Goal: Task Accomplishment & Management: Complete application form

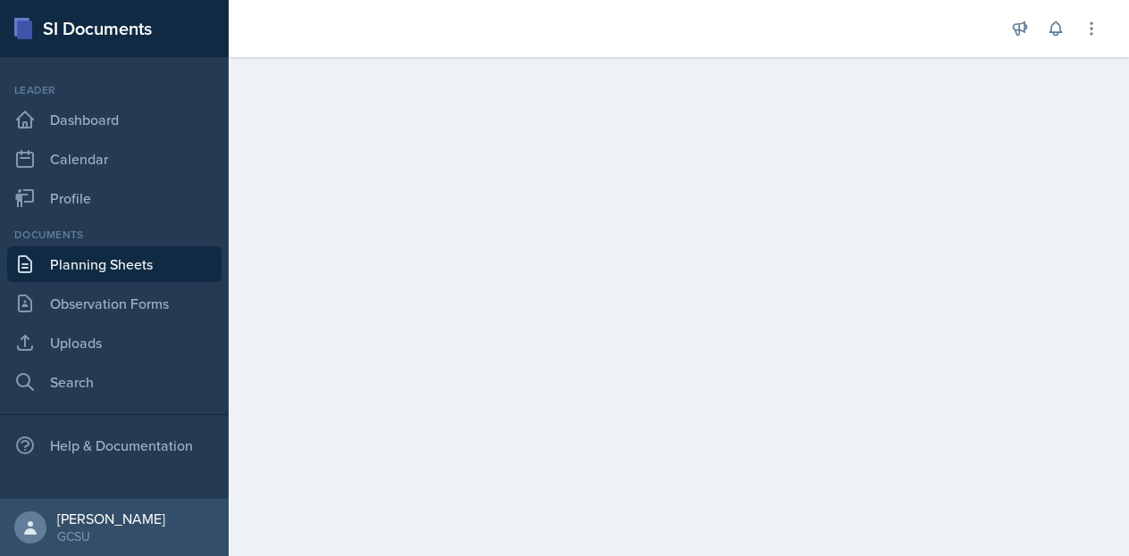
click at [130, 261] on link "Planning Sheets" at bounding box center [114, 265] width 214 height 36
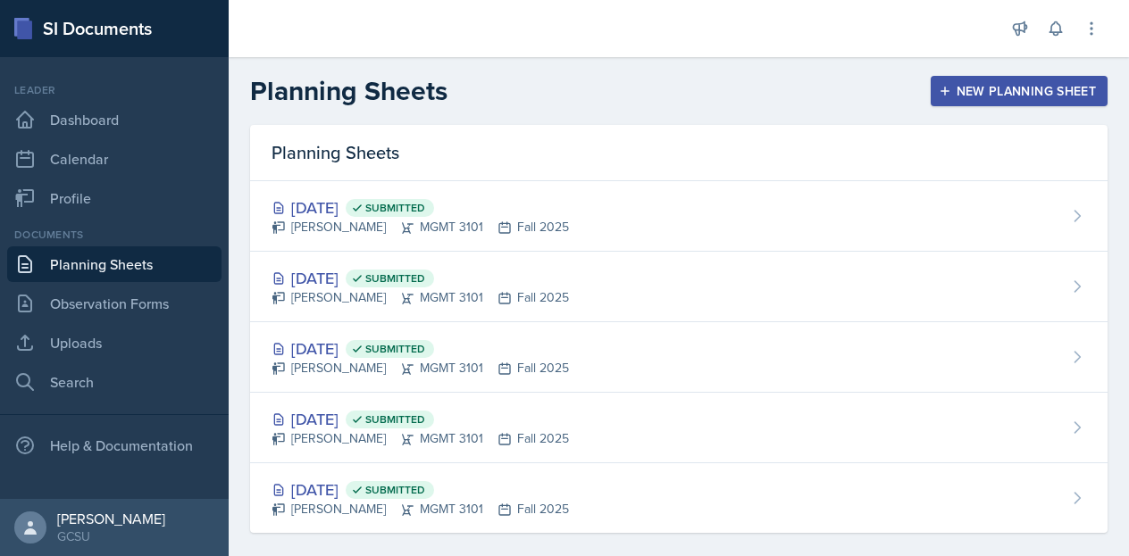
click at [1031, 96] on div "New Planning Sheet" at bounding box center [1019, 91] width 154 height 14
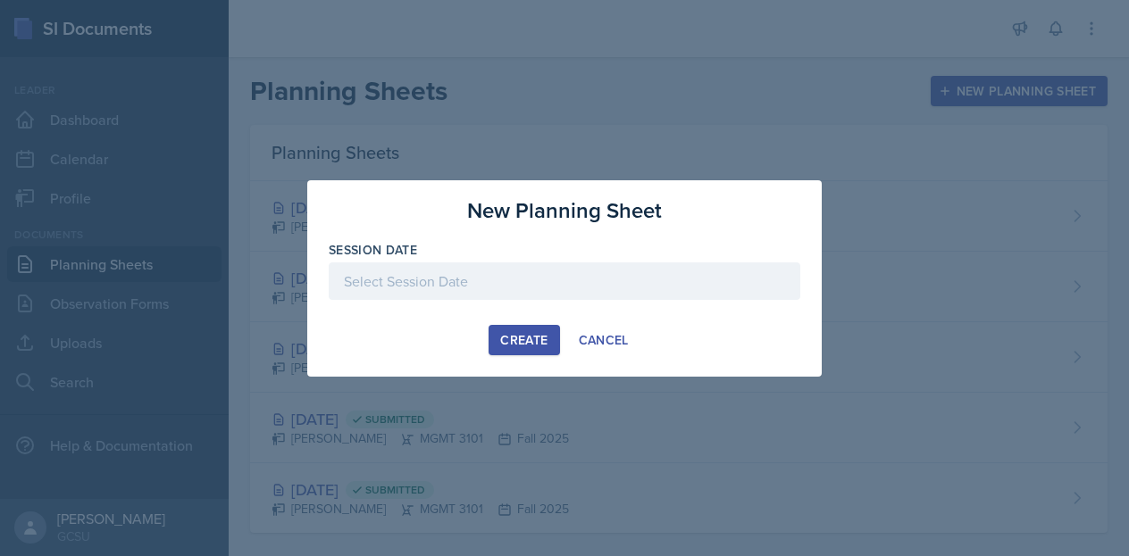
click at [466, 278] on div at bounding box center [565, 282] width 472 height 38
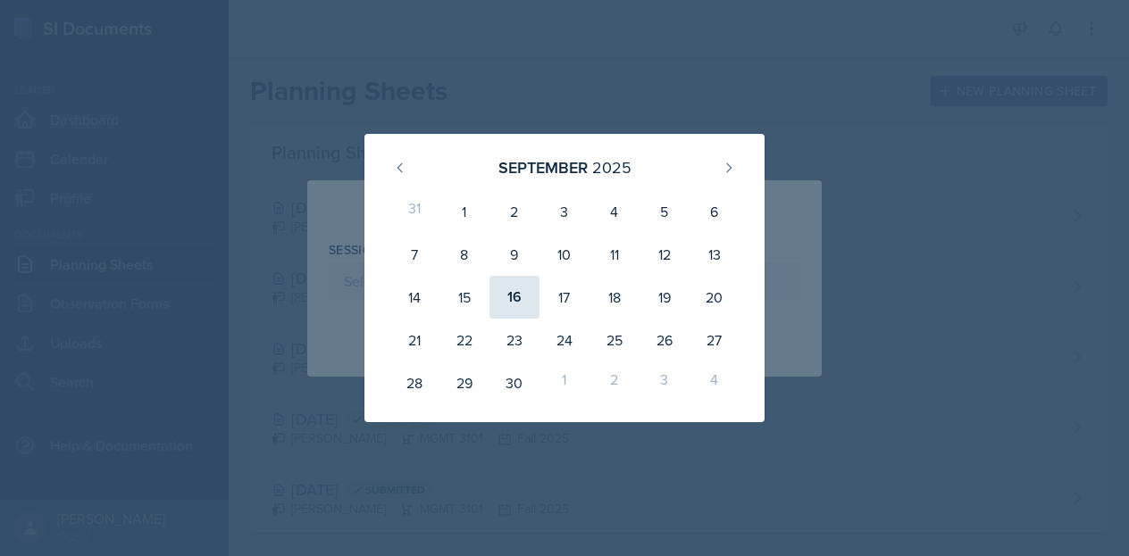
click at [506, 288] on div "16" at bounding box center [514, 297] width 50 height 43
type input "[DATE]"
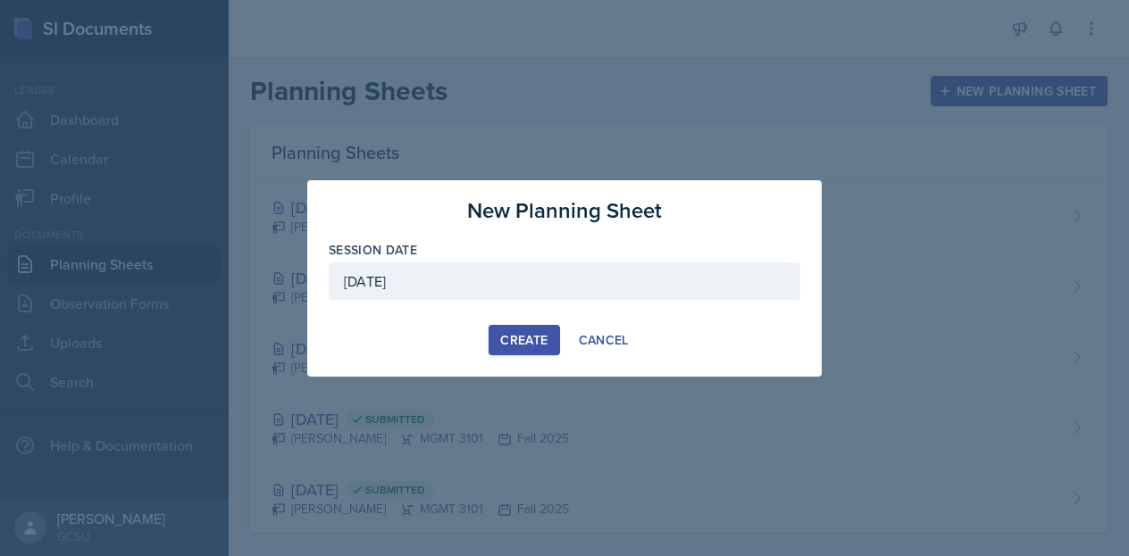
click at [516, 345] on div "Create" at bounding box center [523, 340] width 47 height 14
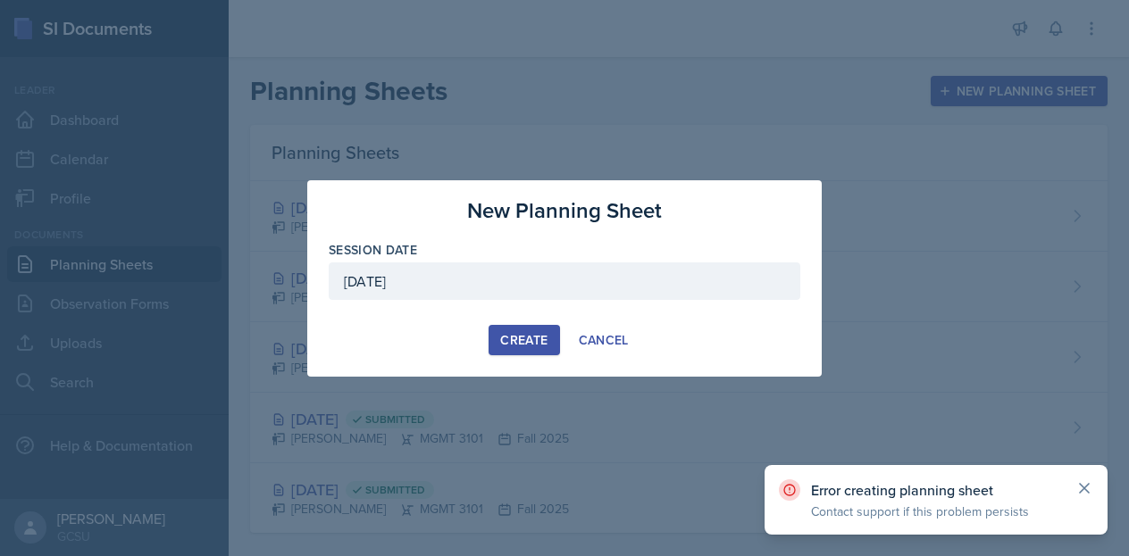
click at [1077, 488] on icon at bounding box center [1084, 489] width 18 height 18
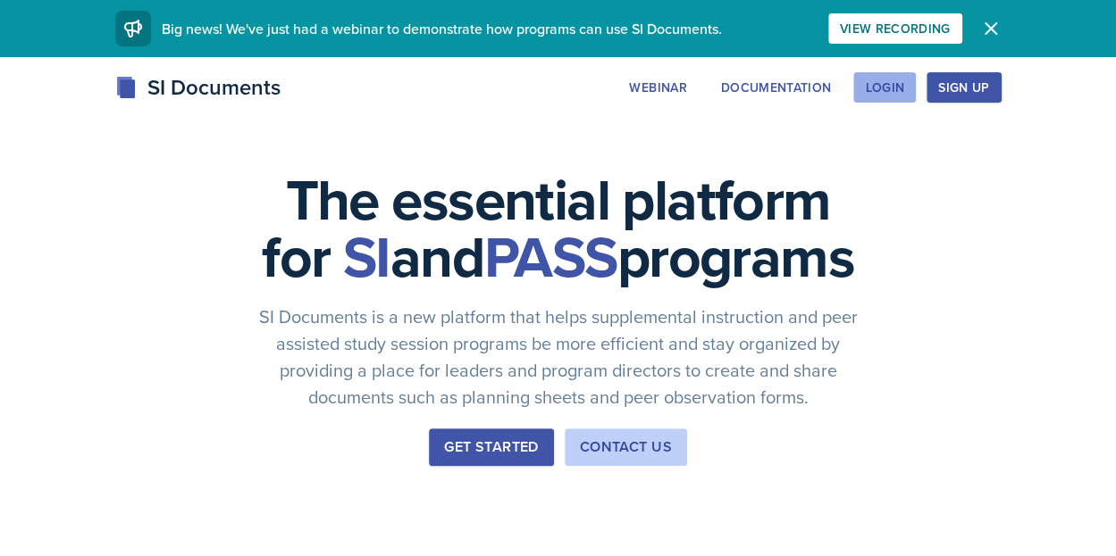
click at [882, 94] on div "Login" at bounding box center [884, 87] width 39 height 14
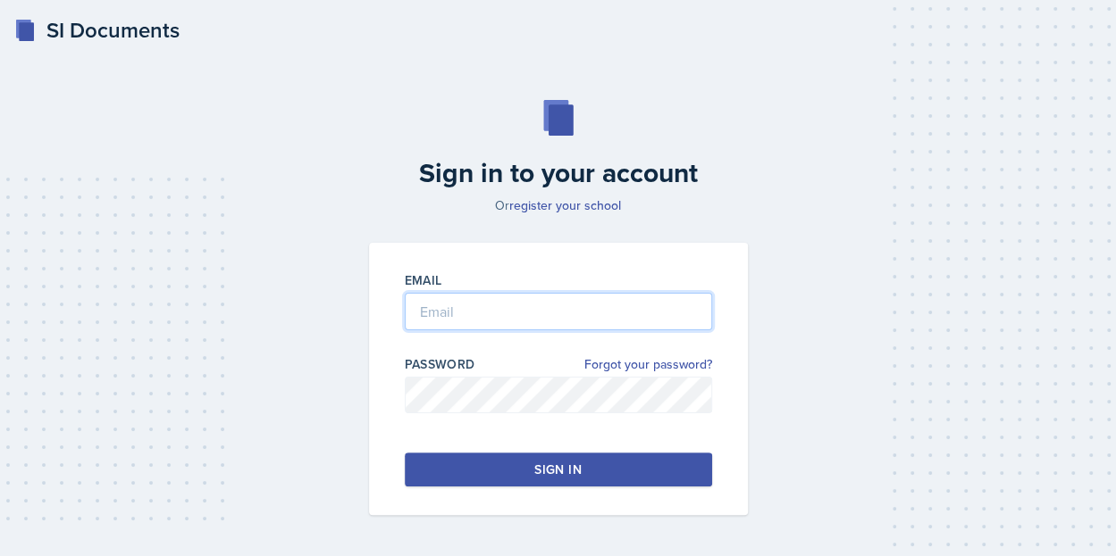
click at [497, 321] on input "email" at bounding box center [558, 312] width 307 height 38
type input "[PERSON_NAME][EMAIL_ADDRESS][PERSON_NAME][DOMAIN_NAME]"
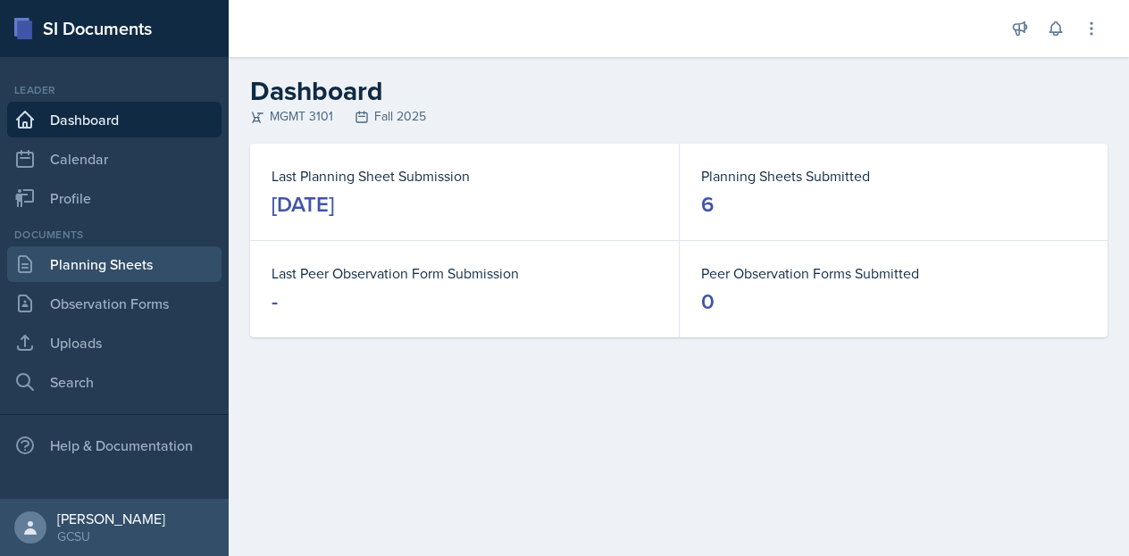
click at [123, 263] on link "Planning Sheets" at bounding box center [114, 265] width 214 height 36
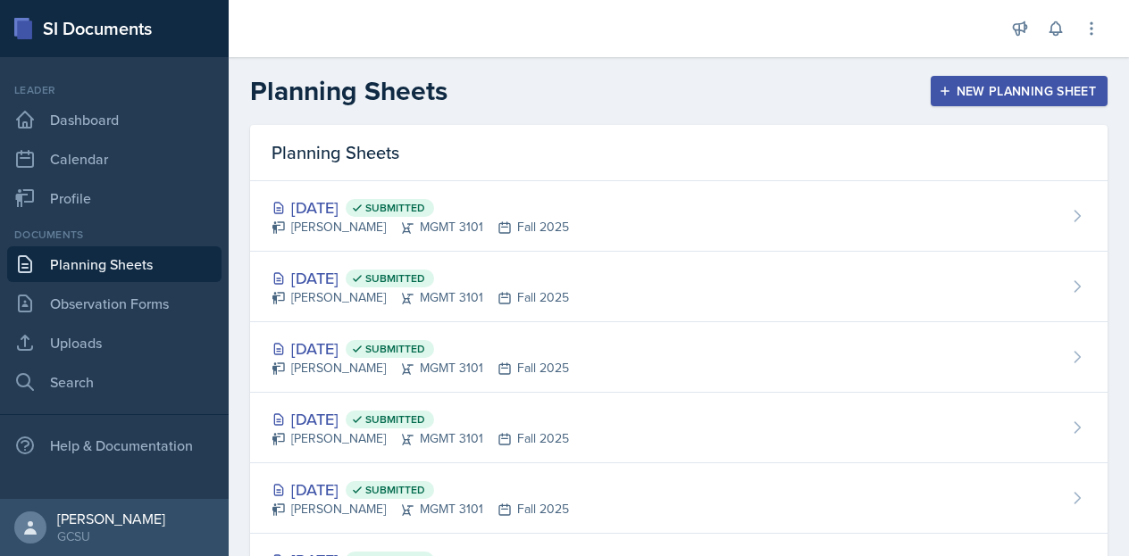
click at [990, 84] on div "New Planning Sheet" at bounding box center [1019, 91] width 154 height 14
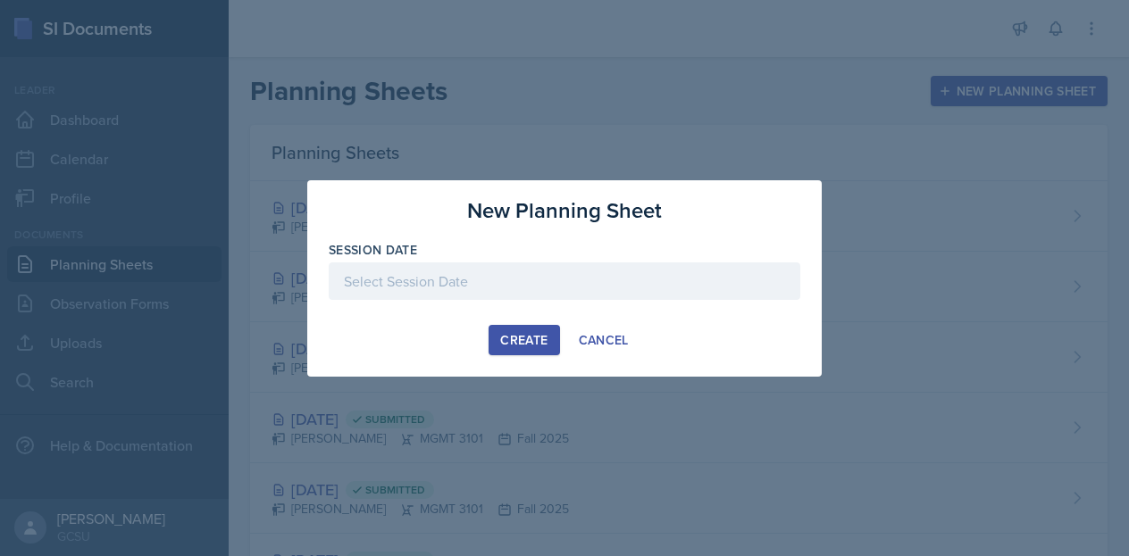
click at [388, 274] on div at bounding box center [565, 282] width 472 height 38
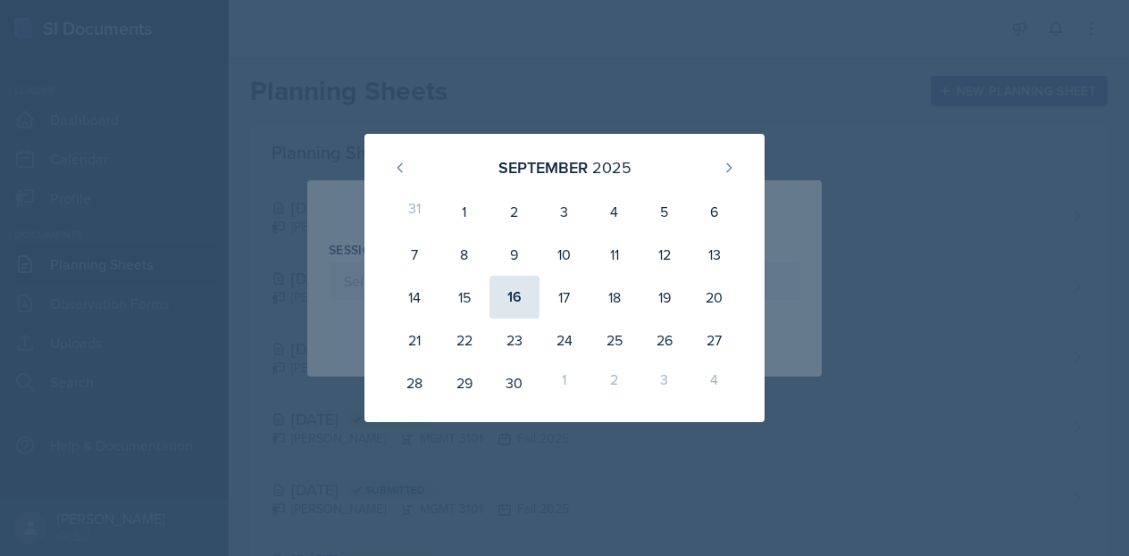
click at [497, 292] on div "16" at bounding box center [514, 297] width 50 height 43
type input "[DATE]"
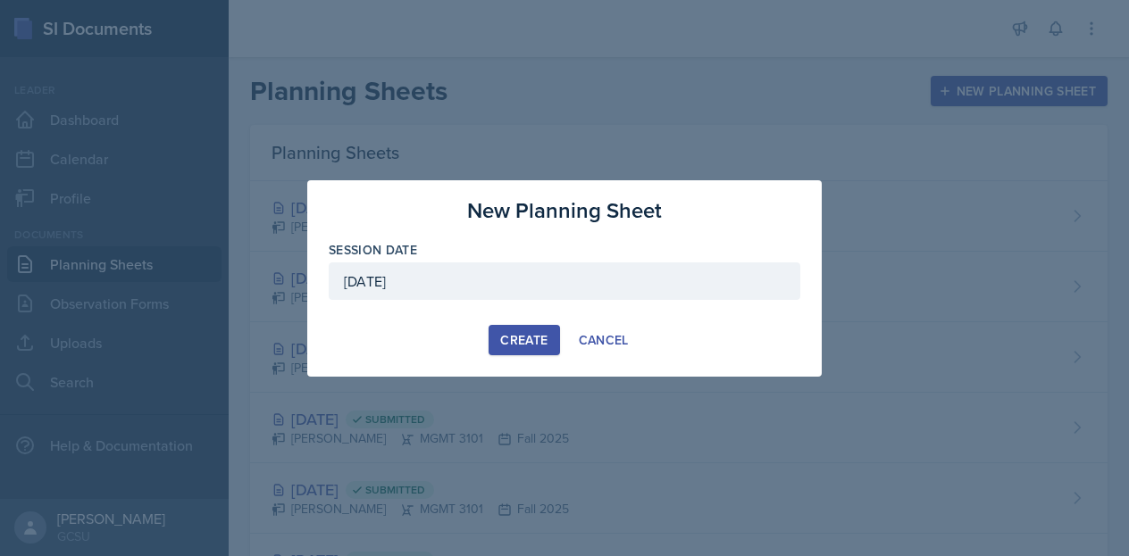
click at [528, 341] on div "Create" at bounding box center [523, 340] width 47 height 14
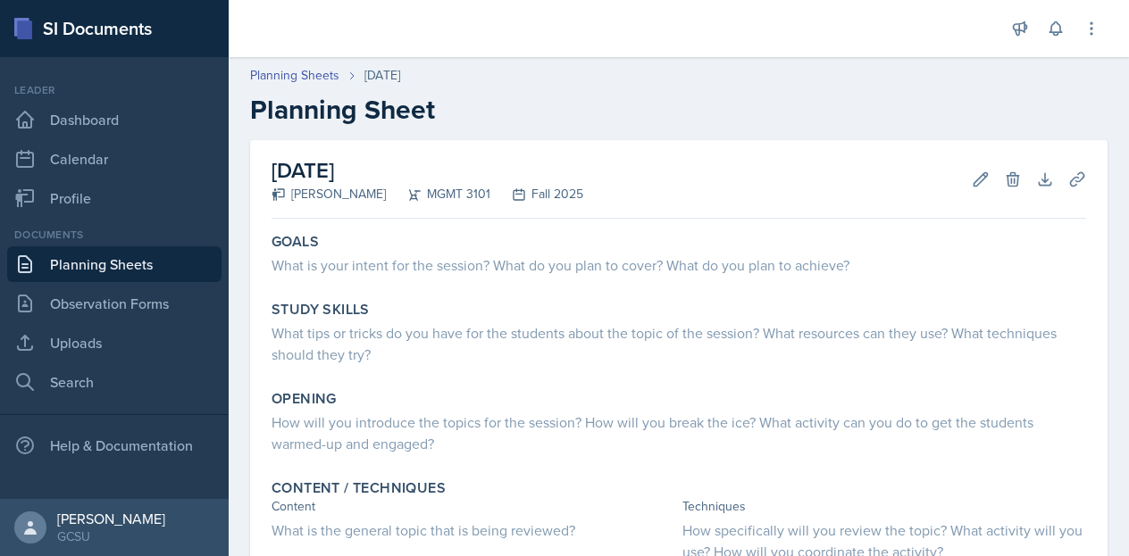
click at [71, 272] on link "Planning Sheets" at bounding box center [114, 265] width 214 height 36
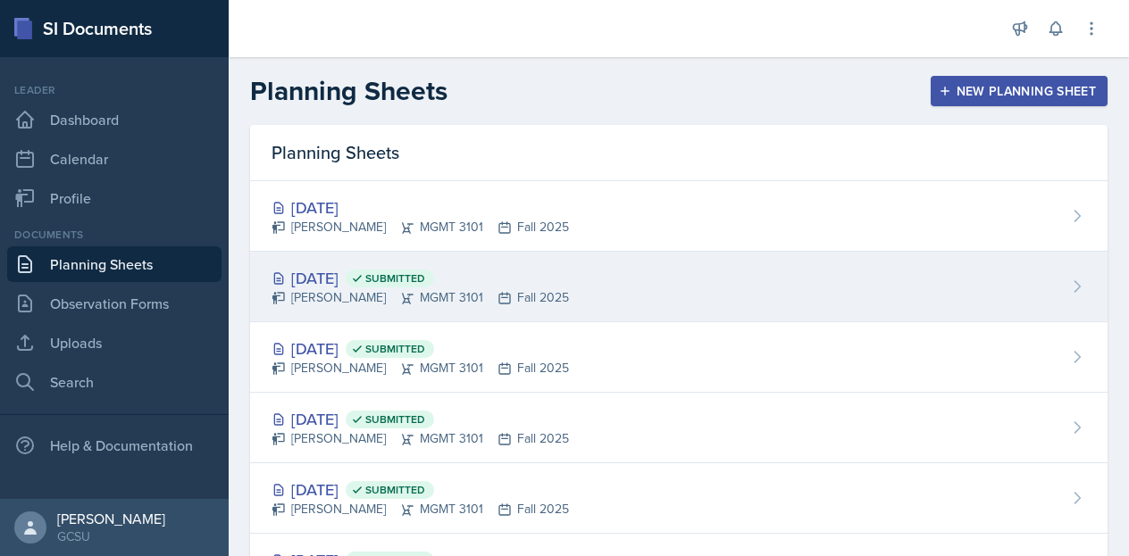
click at [604, 270] on div "[DATE] Submitted [PERSON_NAME] MGMT 3101 Fall 2025" at bounding box center [678, 287] width 857 height 71
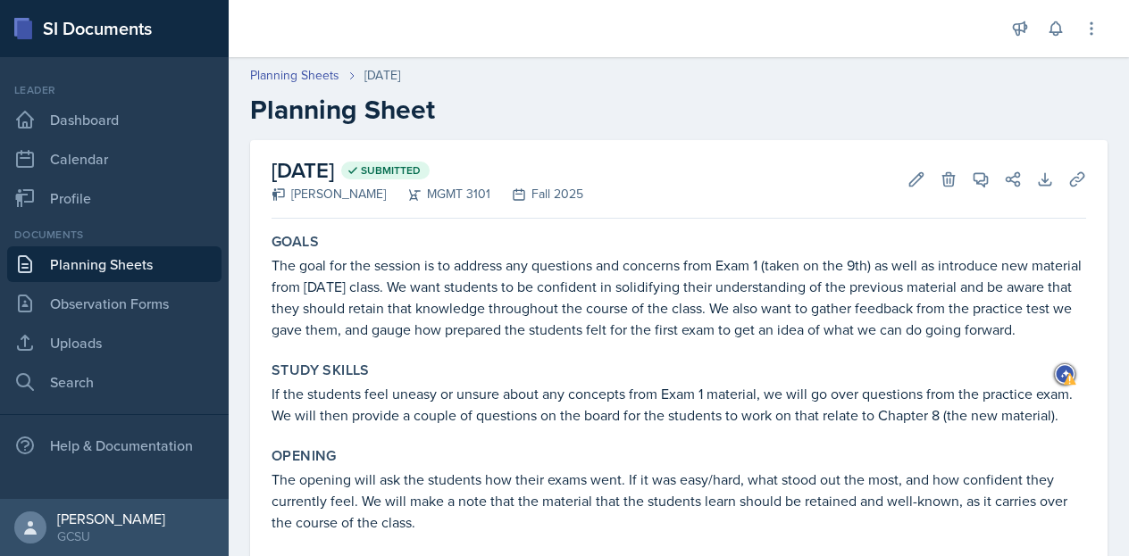
drag, startPoint x: 274, startPoint y: 267, endPoint x: 447, endPoint y: 363, distance: 197.1
click at [447, 347] on div "Goals The goal for the session is to address any questions and concerns from Ex…" at bounding box center [678, 286] width 829 height 121
copy p "The goal for the session is to address any questions and concerns from Exam 1 (…"
click at [98, 256] on link "Planning Sheets" at bounding box center [114, 265] width 214 height 36
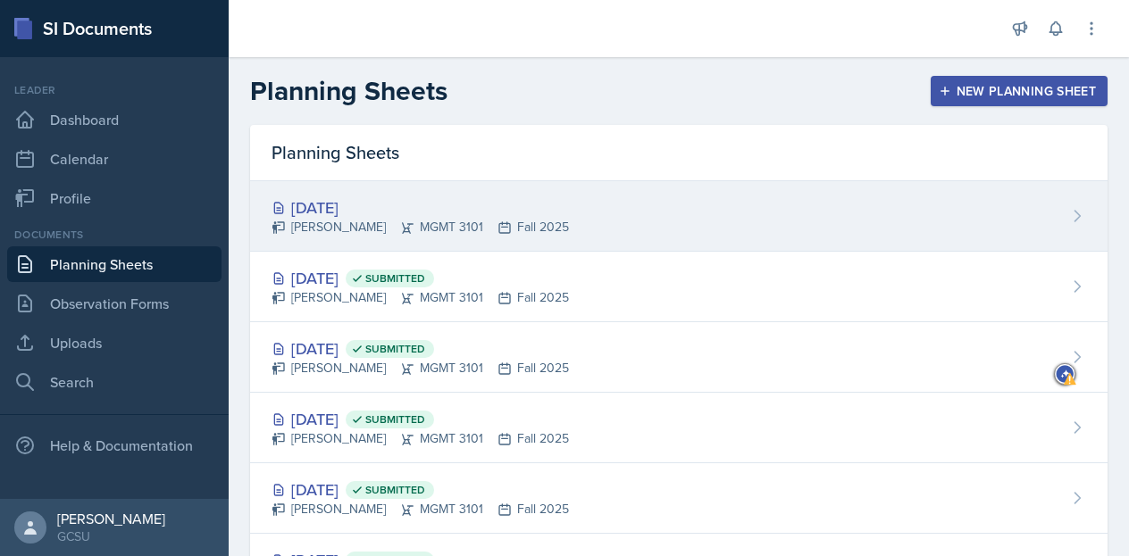
click at [357, 224] on div "[PERSON_NAME] MGMT 3101 Fall 2025" at bounding box center [420, 227] width 297 height 19
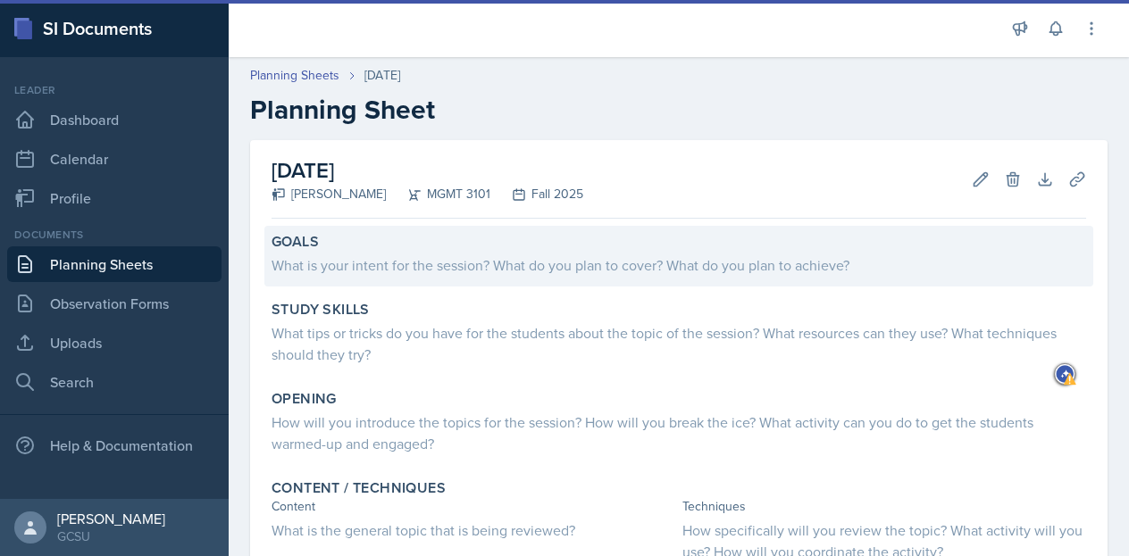
click at [323, 258] on div "What is your intent for the session? What do you plan to cover? What do you pla…" at bounding box center [679, 265] width 815 height 21
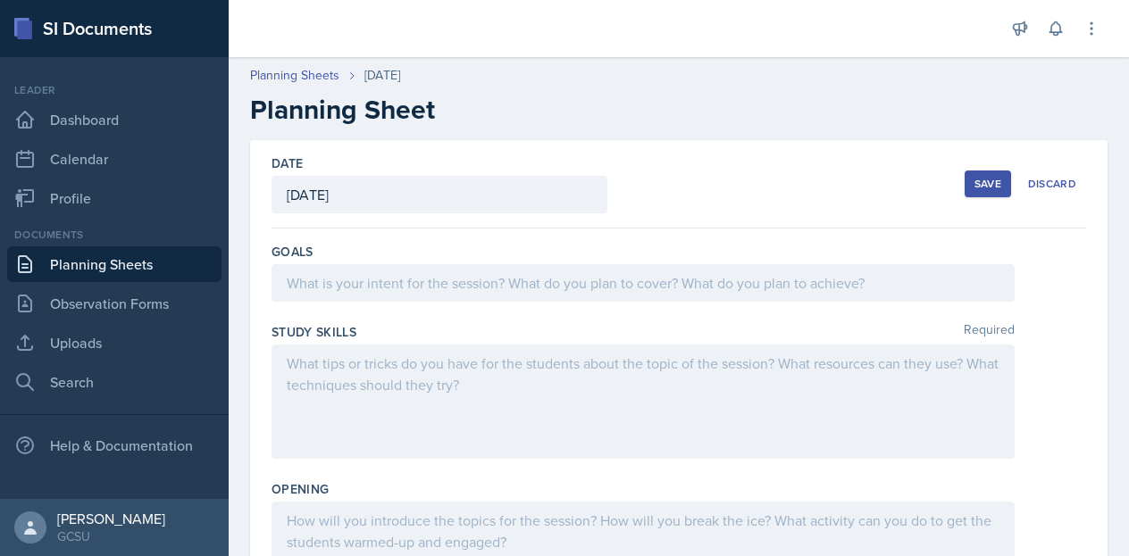
click at [335, 295] on div at bounding box center [643, 283] width 743 height 38
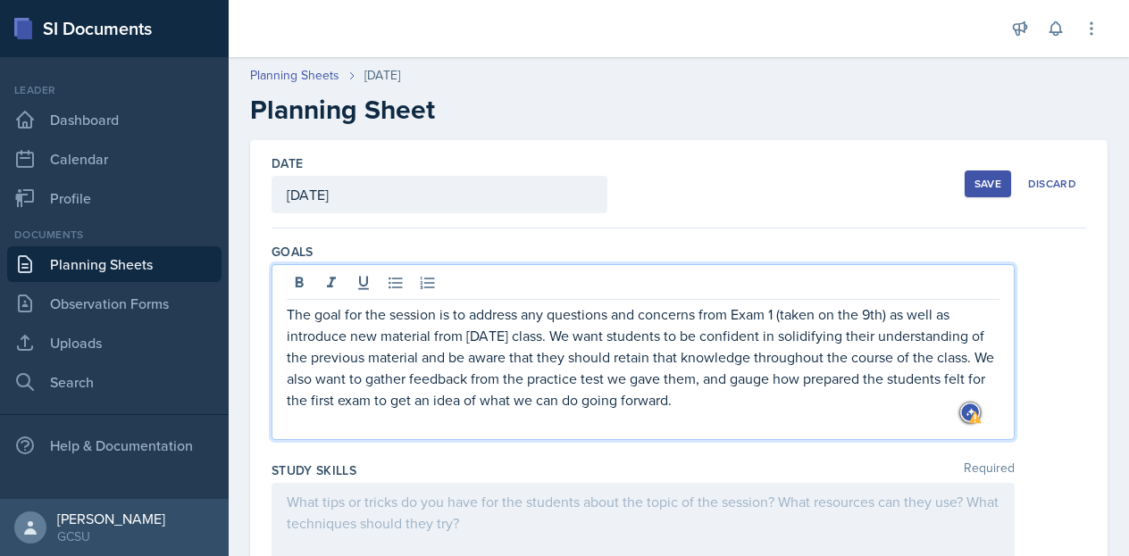
drag, startPoint x: 744, startPoint y: 399, endPoint x: 274, endPoint y: 308, distance: 478.5
click at [274, 308] on div "The goal for the session is to address any questions and concerns from Exam 1 (…" at bounding box center [643, 352] width 743 height 176
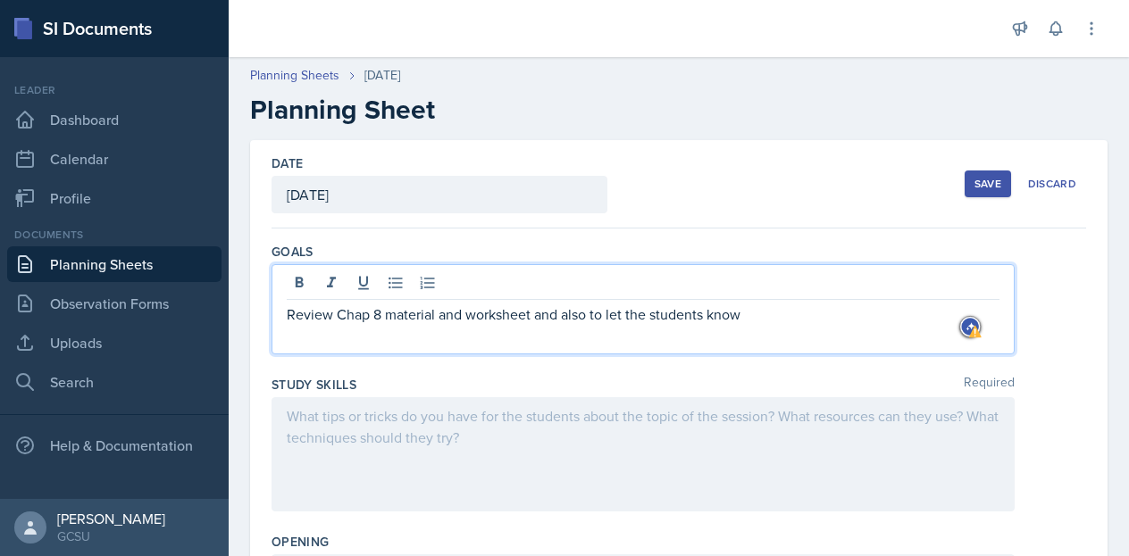
click at [586, 317] on p "Review Chap 8 material and worksheet and also to let the students know" at bounding box center [643, 314] width 713 height 21
click at [656, 316] on p "Review Chap 8 material and worksheet and to inform to let the students know" at bounding box center [643, 314] width 713 height 21
click at [745, 315] on p "Review Chap 8 material and worksheet and to inform the students know" at bounding box center [643, 314] width 713 height 21
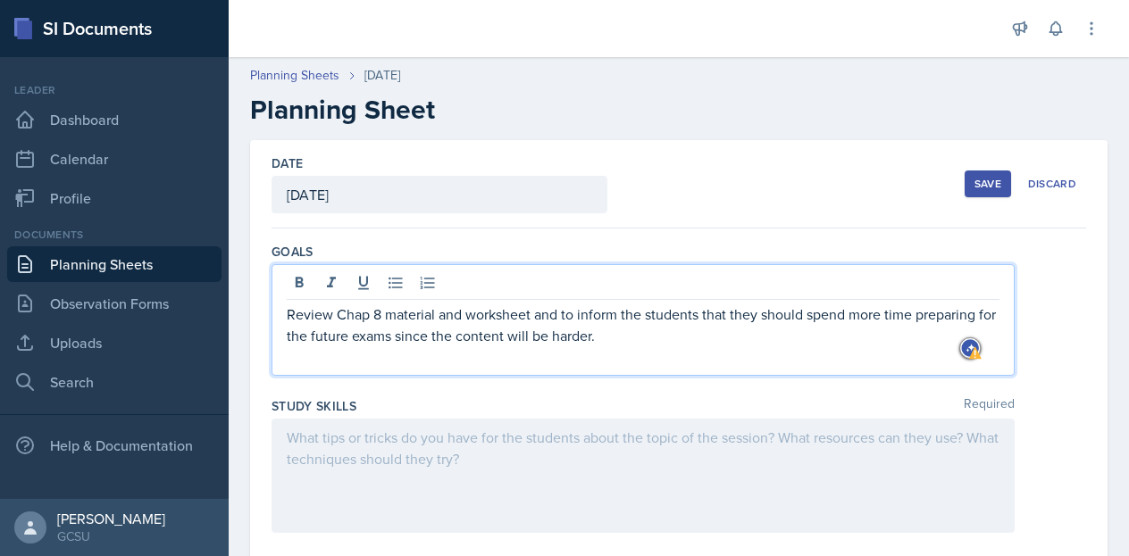
click at [579, 315] on p "Review Chap 8 material and worksheet and to inform the students that they shoul…" at bounding box center [643, 325] width 713 height 43
click at [284, 317] on div "Review Chap 8 material and worksheet and to inform the students that they shoul…" at bounding box center [643, 320] width 743 height 112
click at [288, 315] on p "Review Chap 8 material and worksheet and to inform the students that they shoul…" at bounding box center [643, 325] width 713 height 43
click at [397, 288] on icon at bounding box center [396, 283] width 18 height 18
drag, startPoint x: 589, startPoint y: 315, endPoint x: 532, endPoint y: 319, distance: 57.3
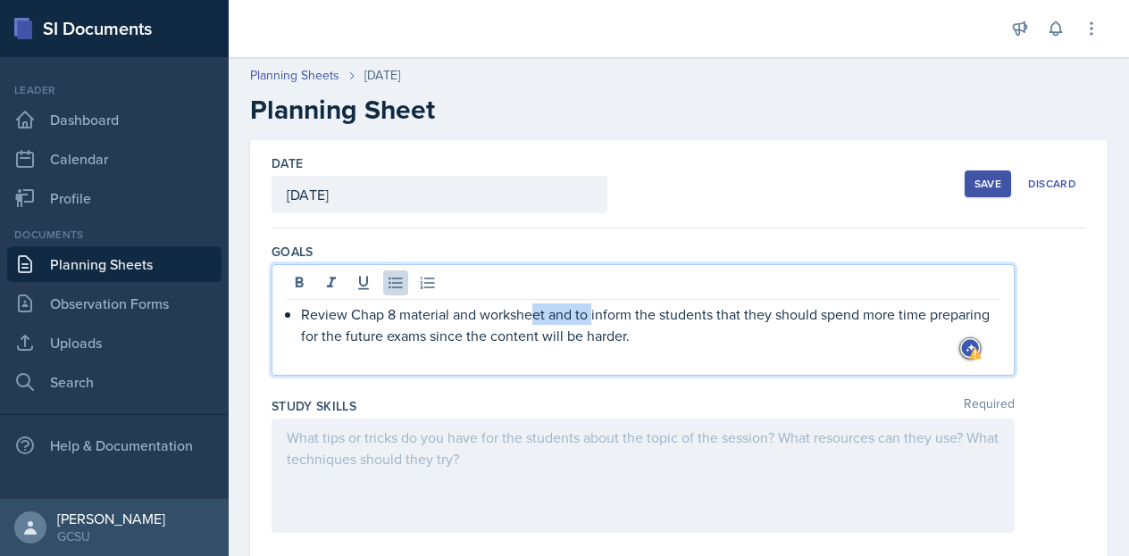
click at [532, 319] on p "Review Chap 8 material and worksheet and to inform the students that they shoul…" at bounding box center [650, 325] width 698 height 43
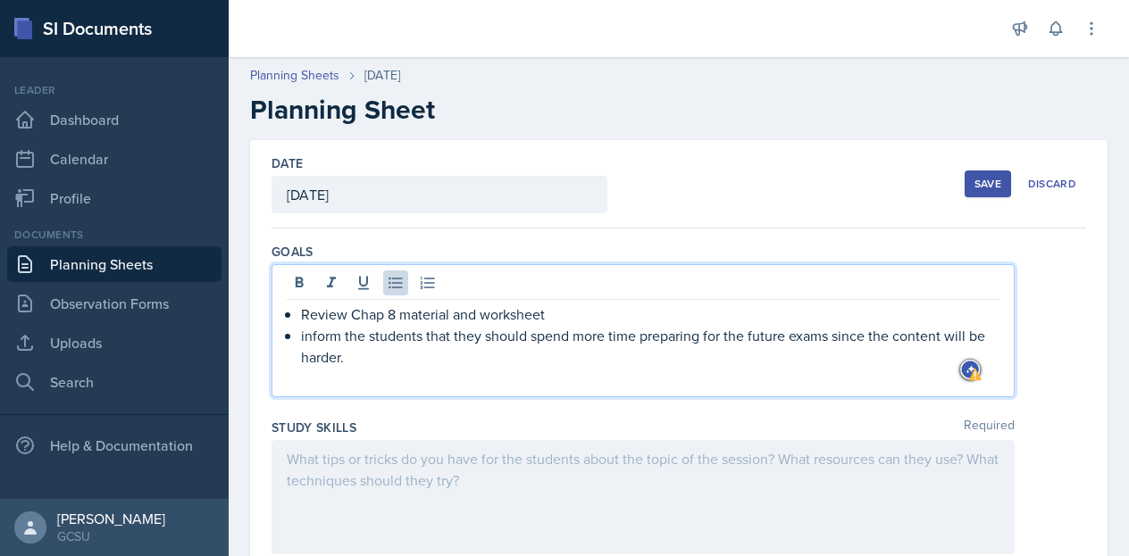
click at [303, 340] on p "inform the students that they should spend more time preparing for the future e…" at bounding box center [650, 346] width 698 height 43
click at [424, 354] on p "Inform the students that they should spend more time preparing for the future e…" at bounding box center [650, 346] width 698 height 43
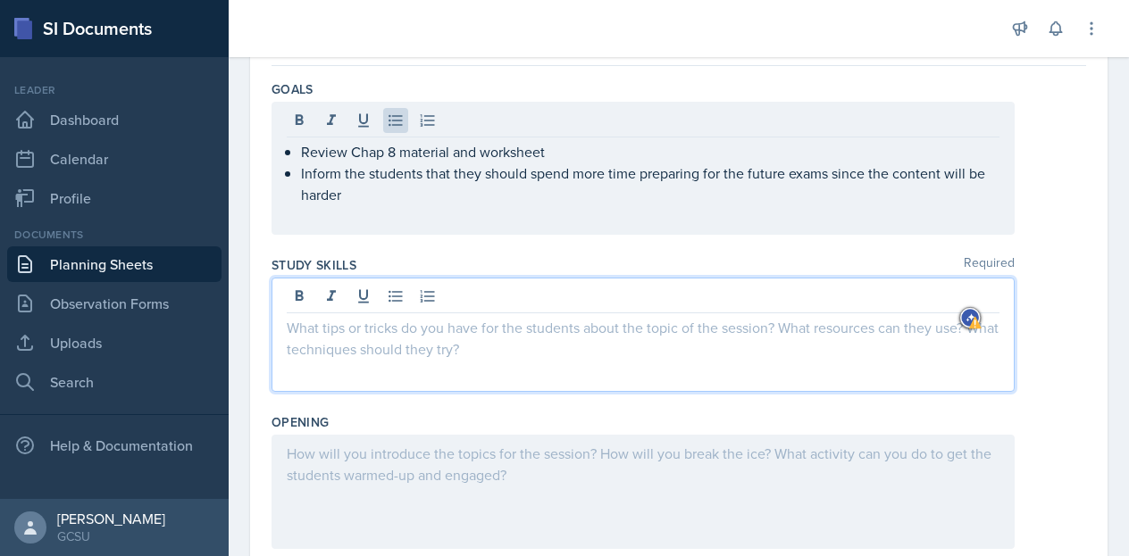
click at [361, 326] on p at bounding box center [643, 327] width 713 height 21
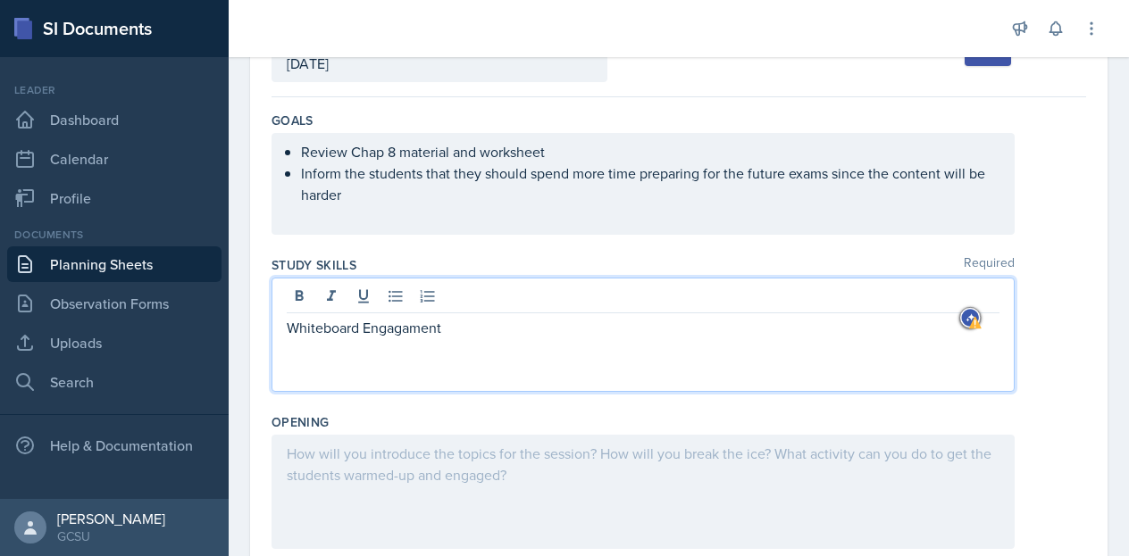
click at [360, 329] on p "Whiteboard Engagament" at bounding box center [643, 327] width 713 height 21
drag, startPoint x: 522, startPoint y: 331, endPoint x: 413, endPoint y: 333, distance: 109.0
click at [413, 333] on p "Worksheet Review Engagament" at bounding box center [643, 327] width 713 height 21
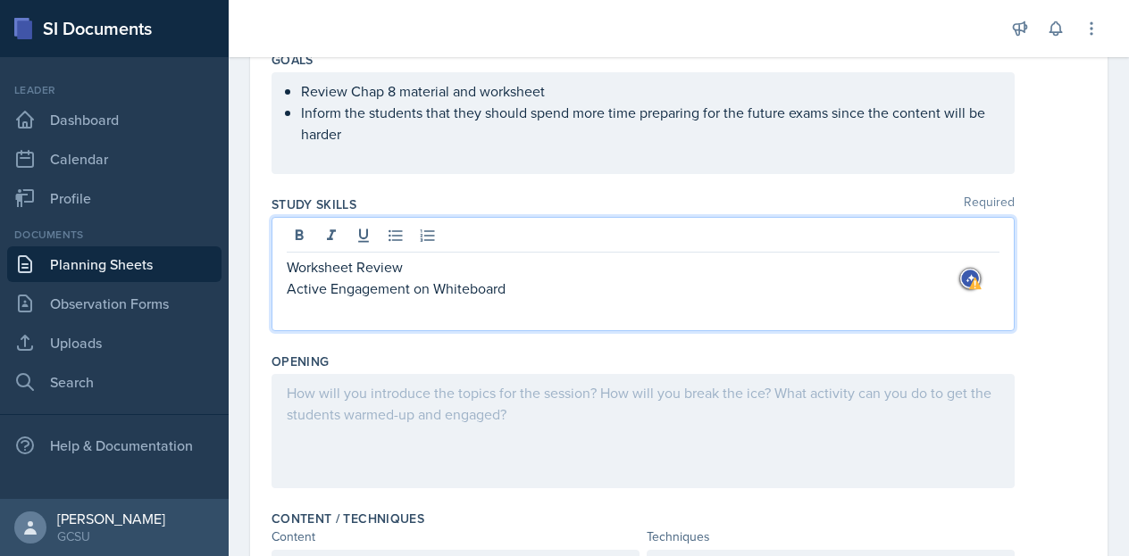
click at [350, 382] on p at bounding box center [643, 392] width 713 height 21
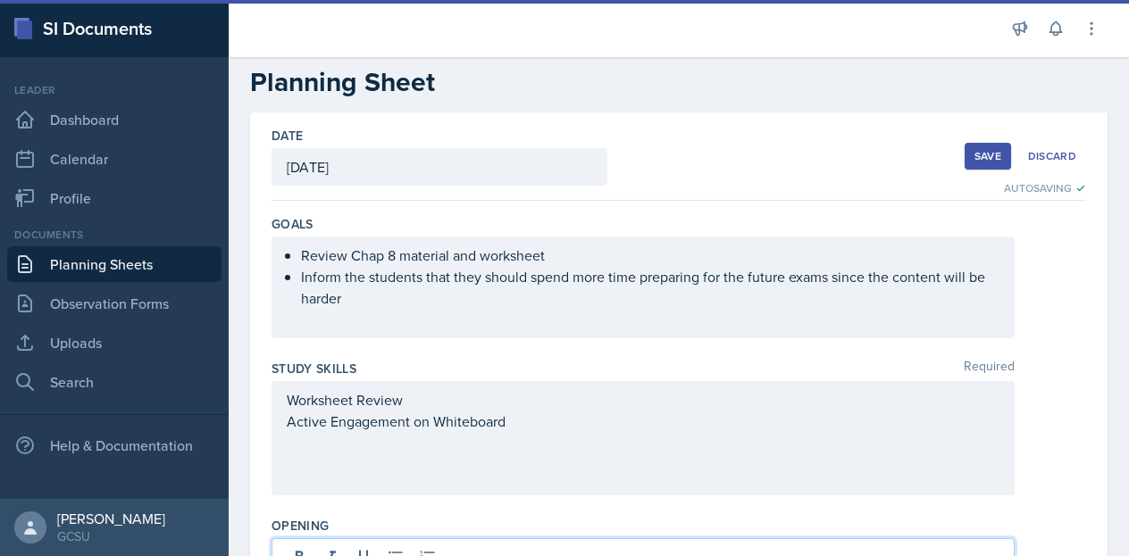
scroll to position [0, 0]
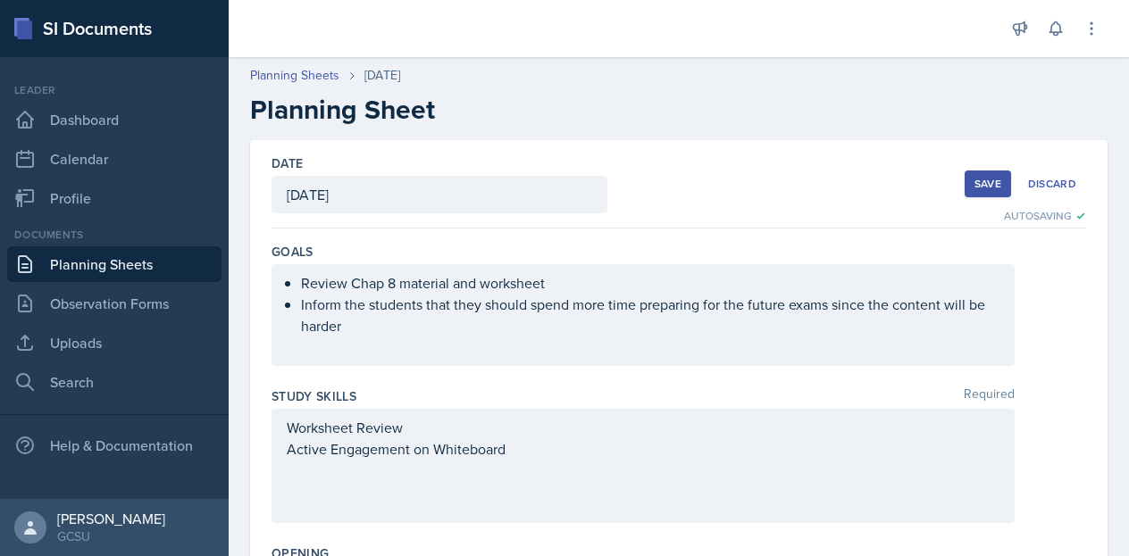
click at [976, 188] on div "Save" at bounding box center [987, 184] width 27 height 14
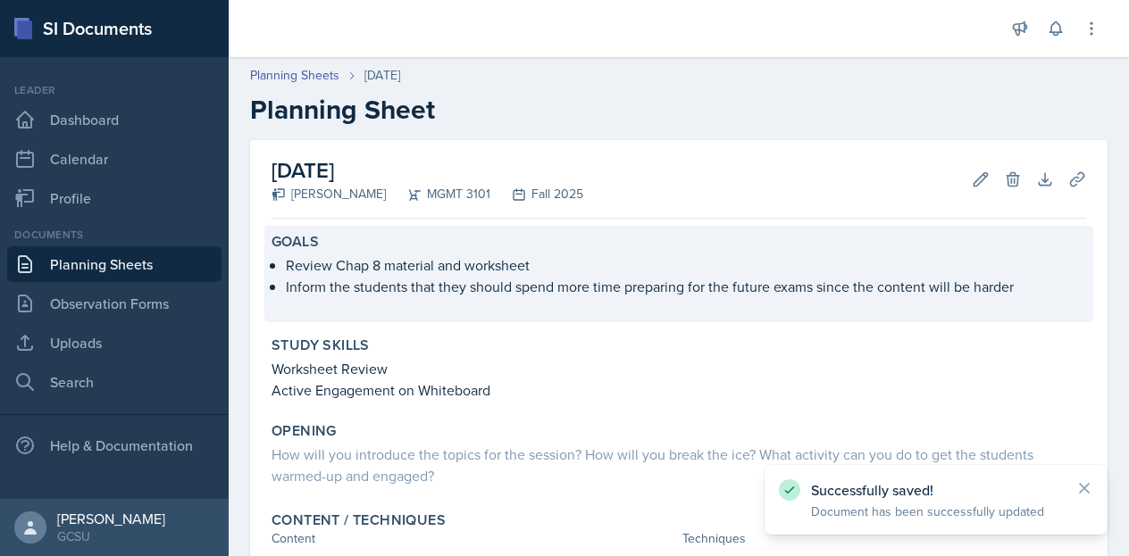
click at [410, 274] on p "Review Chap 8 material and worksheet" at bounding box center [686, 265] width 800 height 21
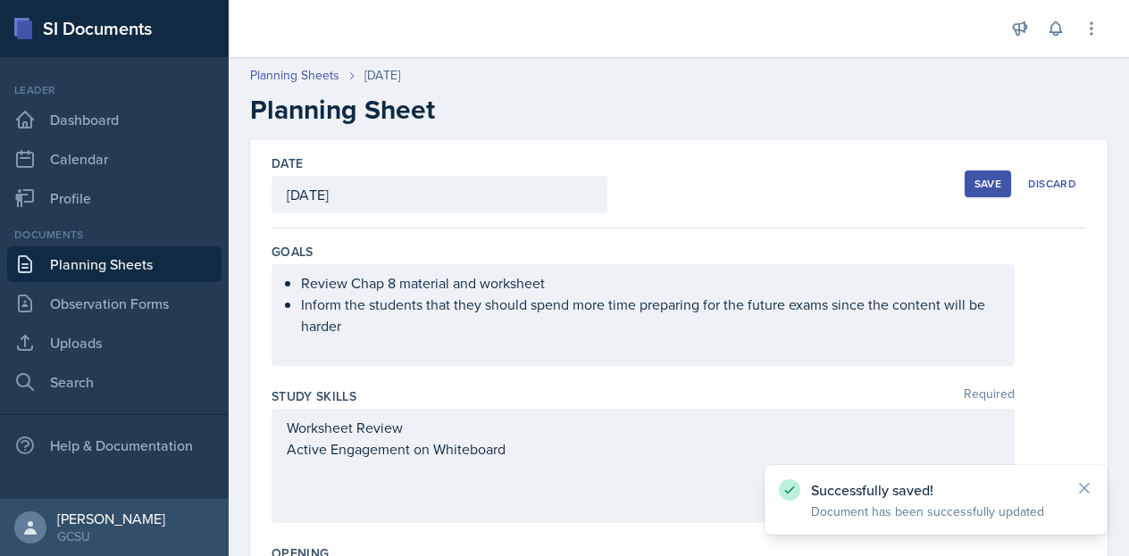
click at [300, 282] on div "Review Chap 8 material and worksheet Inform the students that they should spend…" at bounding box center [643, 315] width 743 height 102
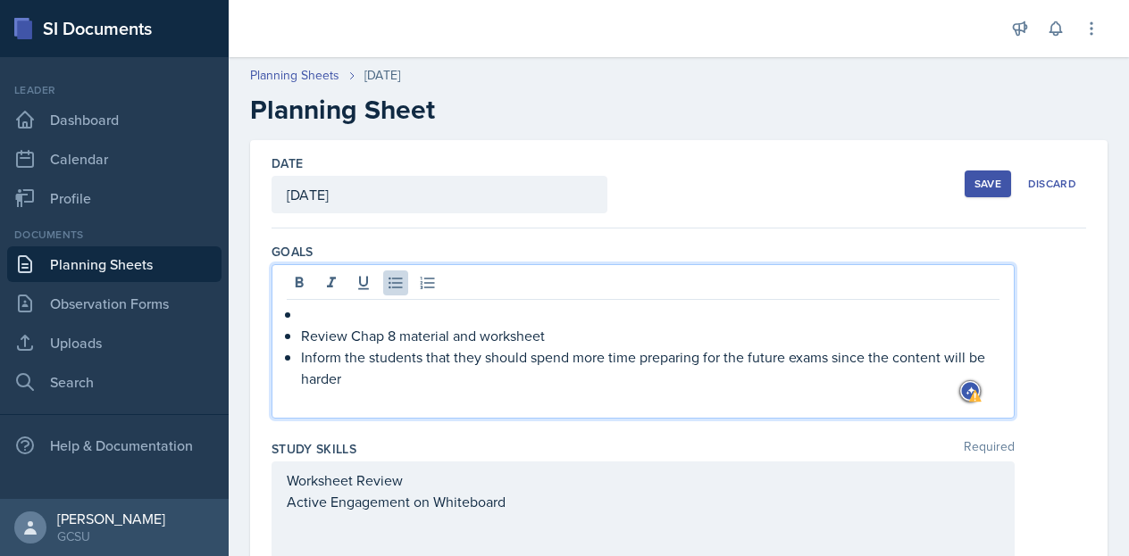
click at [313, 313] on p at bounding box center [650, 314] width 698 height 21
click at [348, 380] on p "Inform the students that they should spend more time preparing for the future e…" at bounding box center [650, 368] width 698 height 43
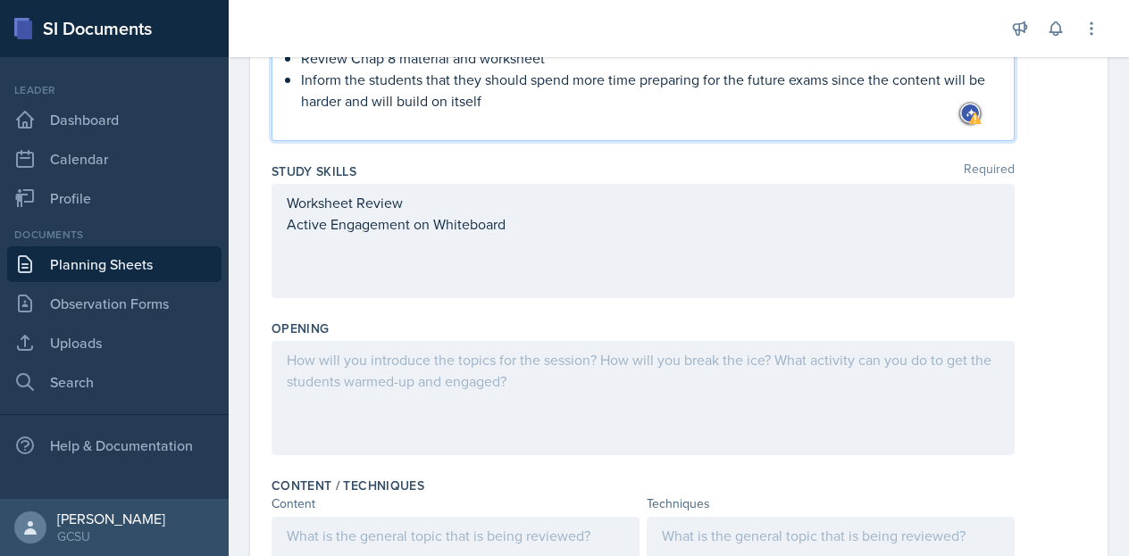
click at [355, 353] on p at bounding box center [643, 359] width 713 height 21
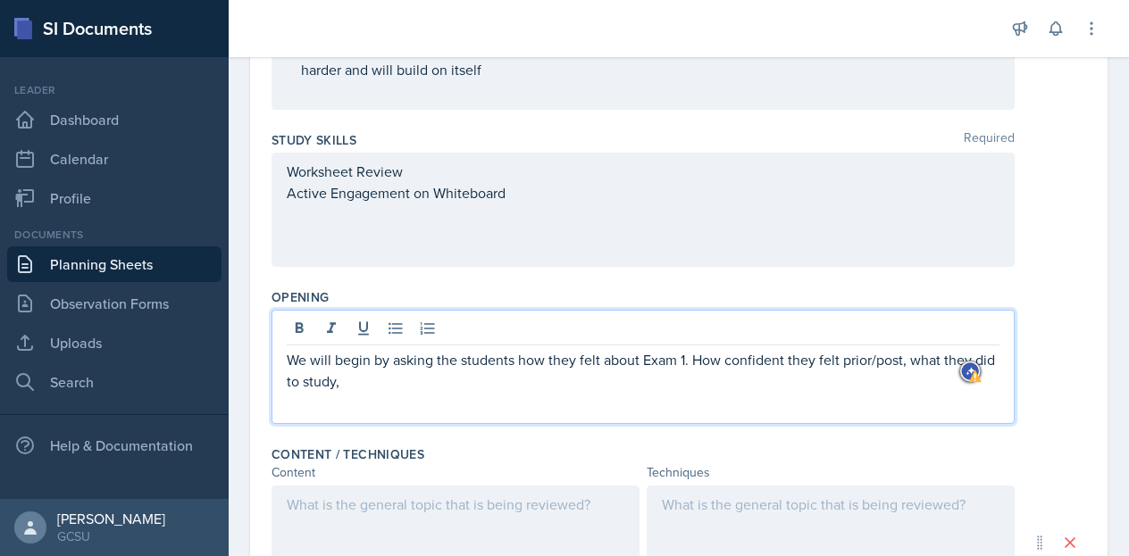
click at [908, 363] on p "We will begin by asking the students how they felt about Exam 1. How confident …" at bounding box center [643, 370] width 713 height 43
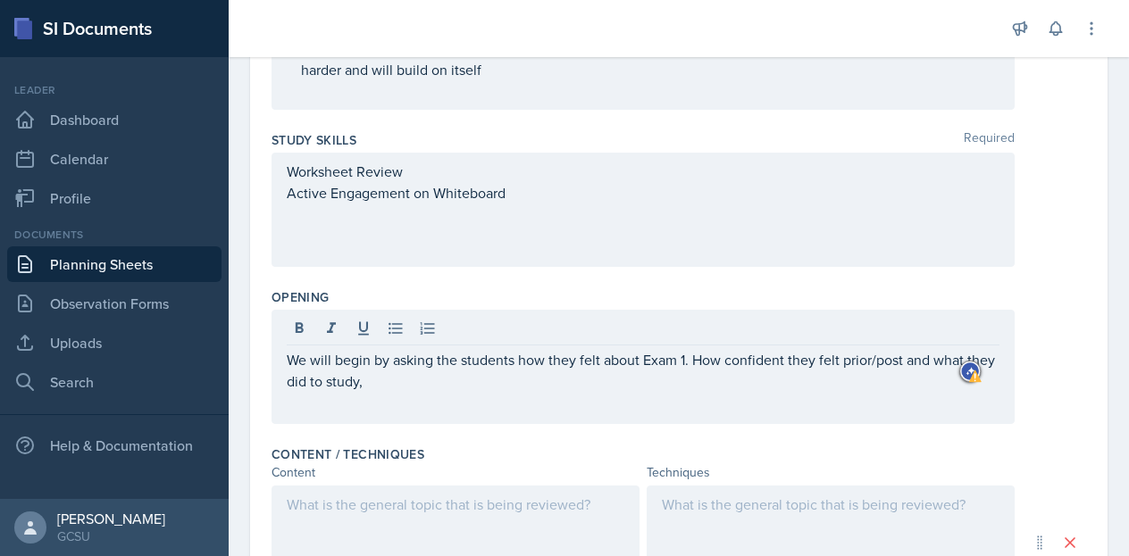
click at [447, 394] on div "We will begin by asking the students how they felt about Exam 1. How confident …" at bounding box center [643, 367] width 743 height 114
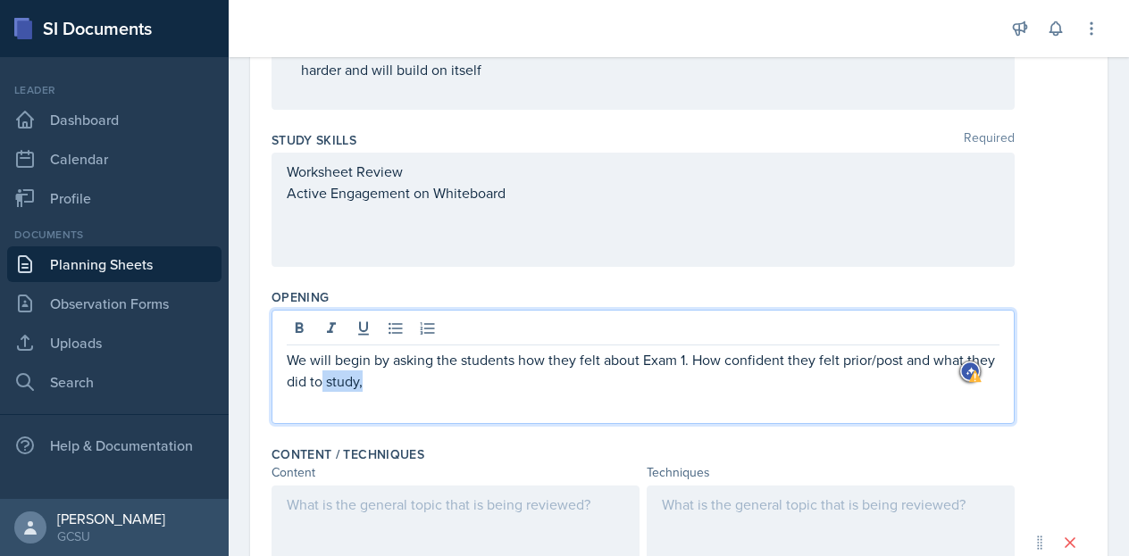
drag, startPoint x: 403, startPoint y: 382, endPoint x: 352, endPoint y: 384, distance: 50.9
click at [352, 384] on p "We will begin by asking the students how they felt about Exam 1. How confident …" at bounding box center [643, 370] width 713 height 43
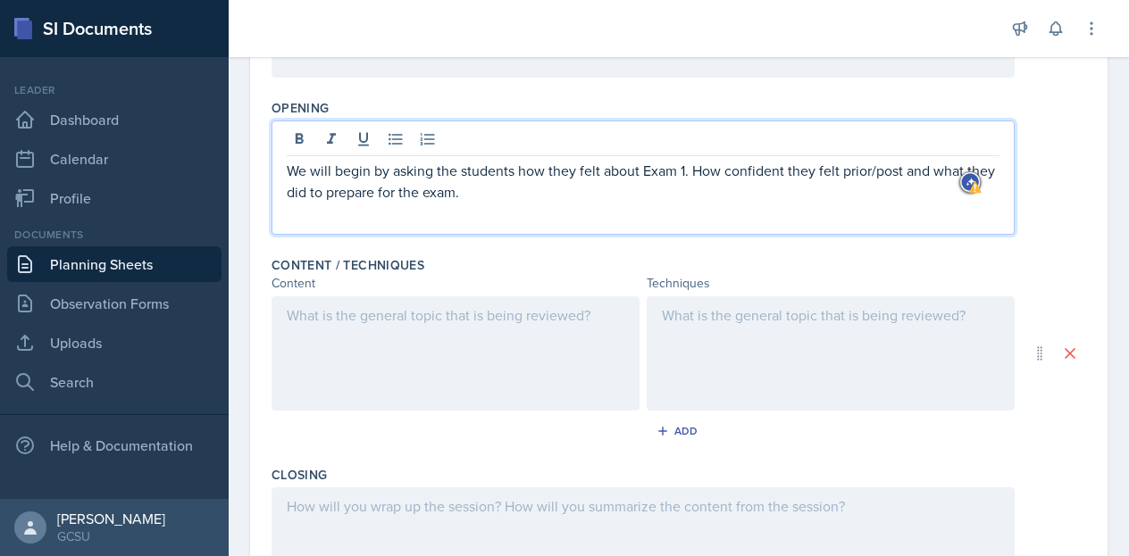
click at [338, 319] on p at bounding box center [456, 315] width 338 height 21
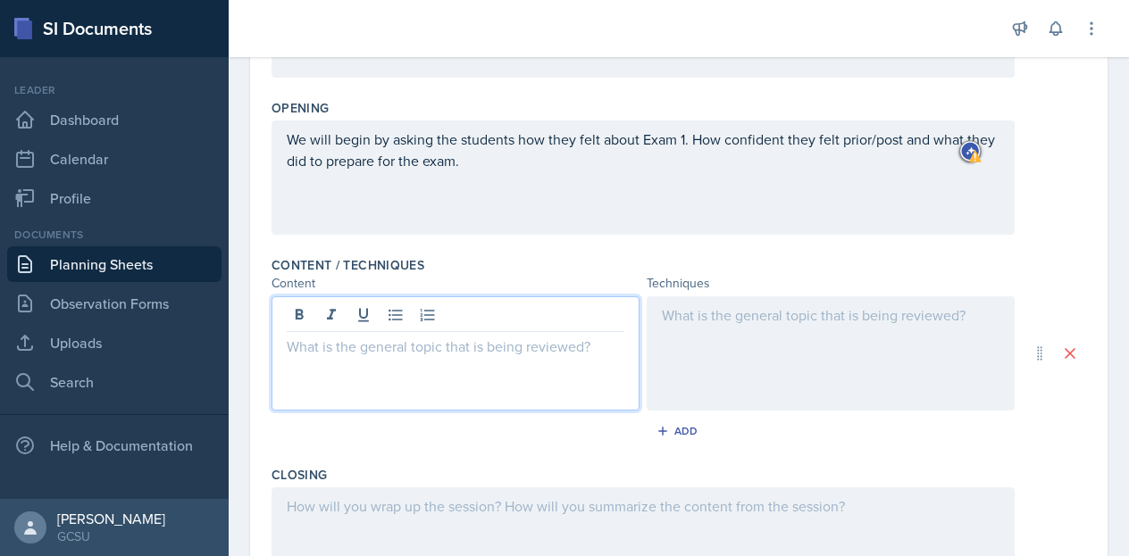
scroll to position [498, 0]
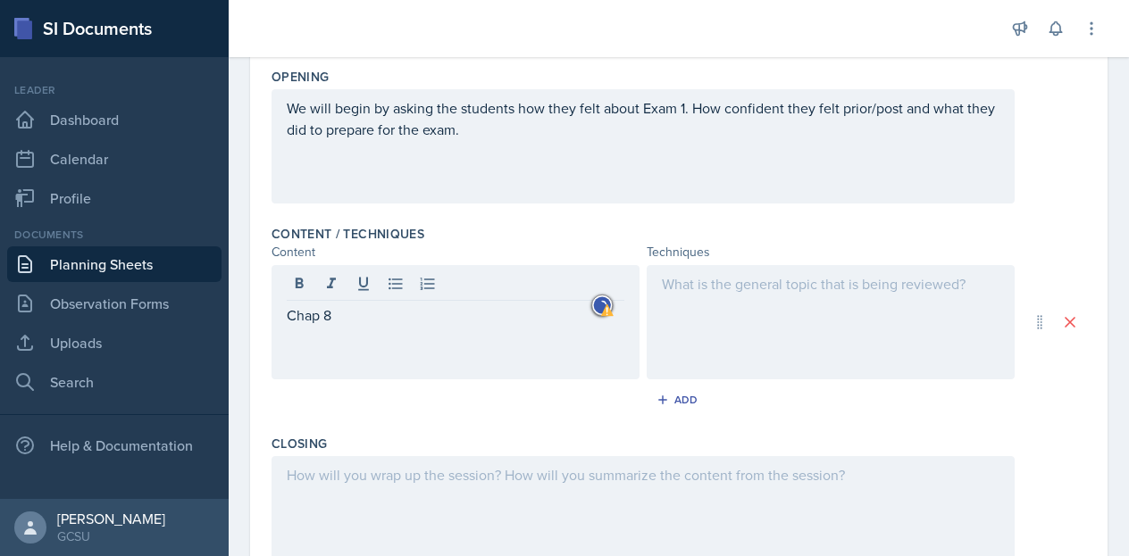
click at [284, 319] on div "Chap 8" at bounding box center [456, 322] width 368 height 114
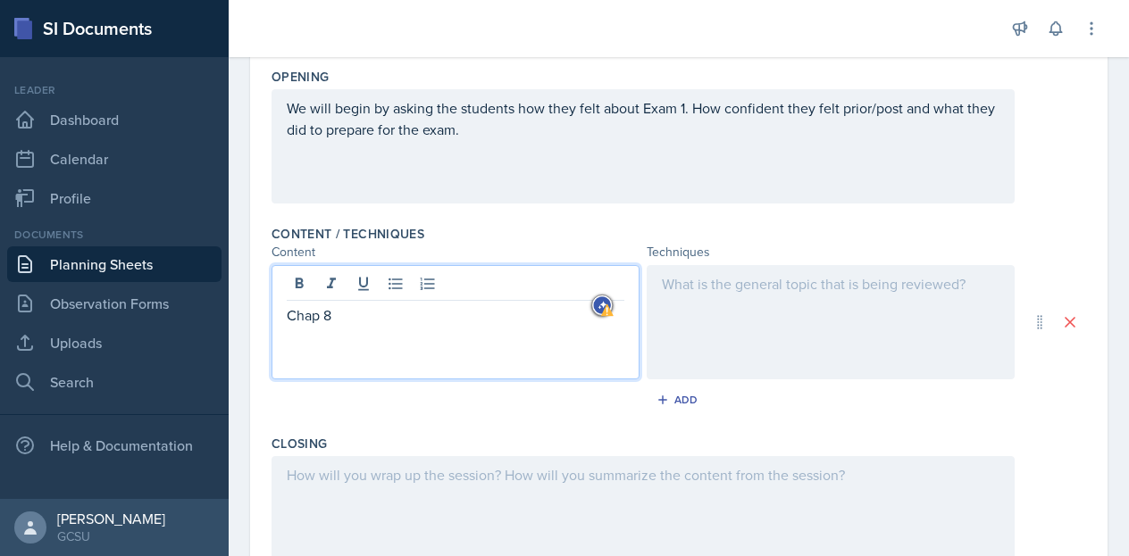
click at [287, 315] on p "Chap 8" at bounding box center [456, 315] width 338 height 21
click at [390, 287] on icon at bounding box center [396, 284] width 18 height 18
click at [386, 317] on p "Chap 8" at bounding box center [462, 315] width 323 height 21
click at [301, 314] on p "Chap 8 Material" at bounding box center [462, 315] width 323 height 21
click at [407, 313] on p "[Chap 8 Material" at bounding box center [456, 315] width 338 height 21
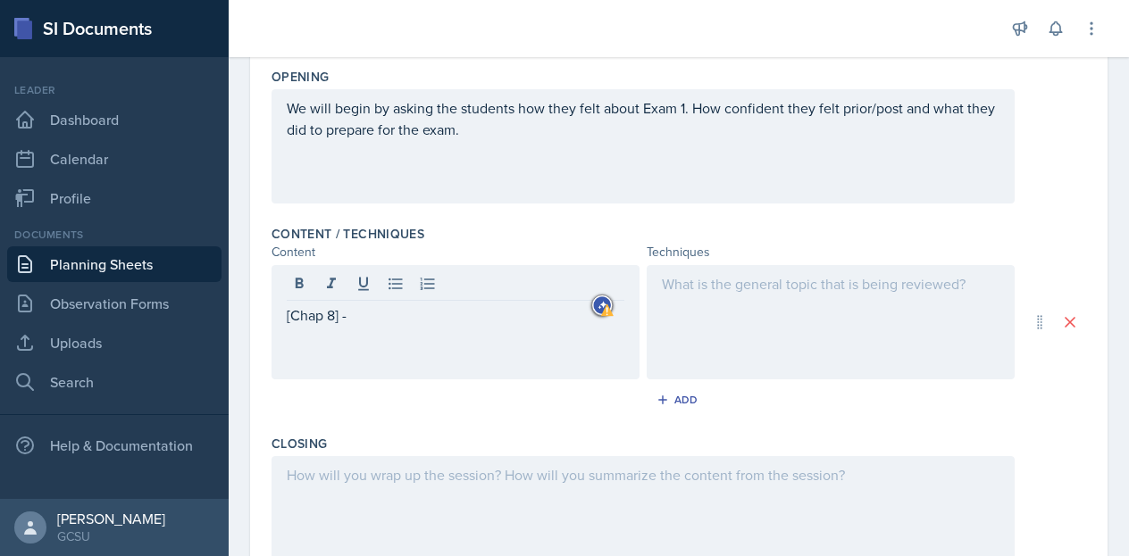
click at [124, 263] on link "Planning Sheets" at bounding box center [114, 265] width 214 height 36
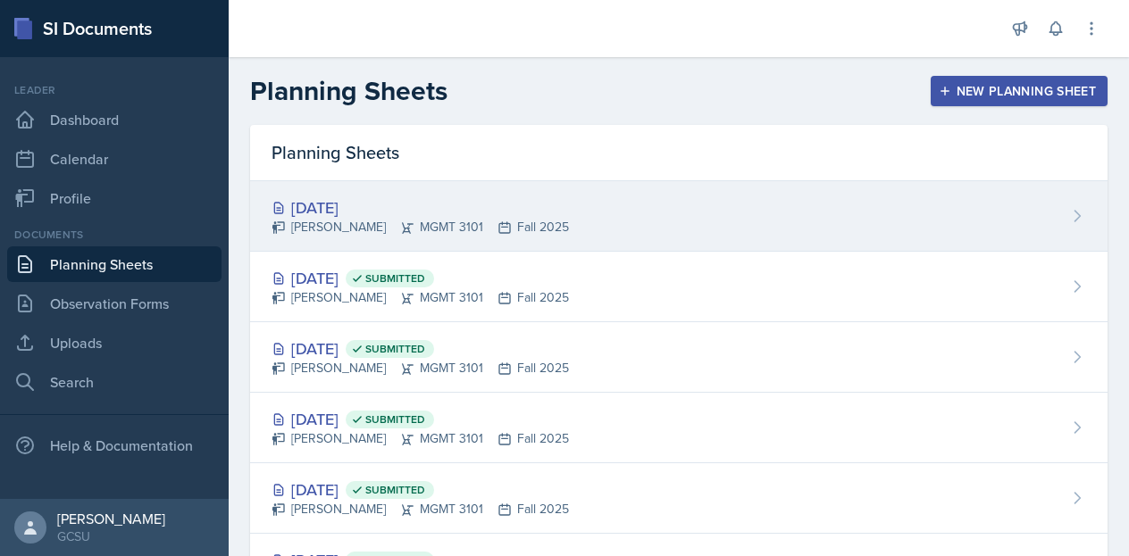
click at [436, 207] on div "[DATE]" at bounding box center [420, 208] width 297 height 24
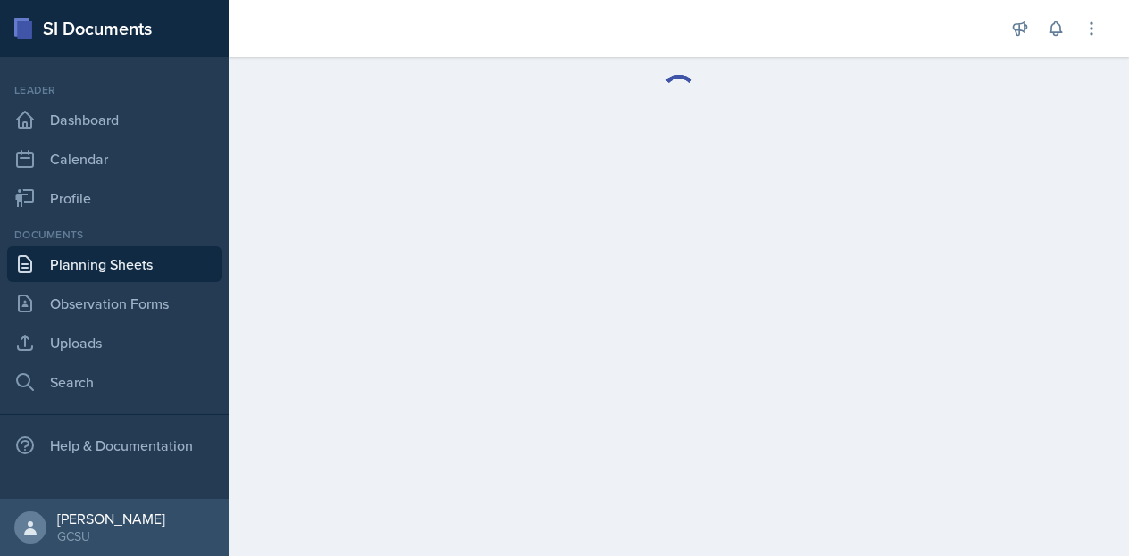
click at [83, 267] on link "Planning Sheets" at bounding box center [114, 265] width 214 height 36
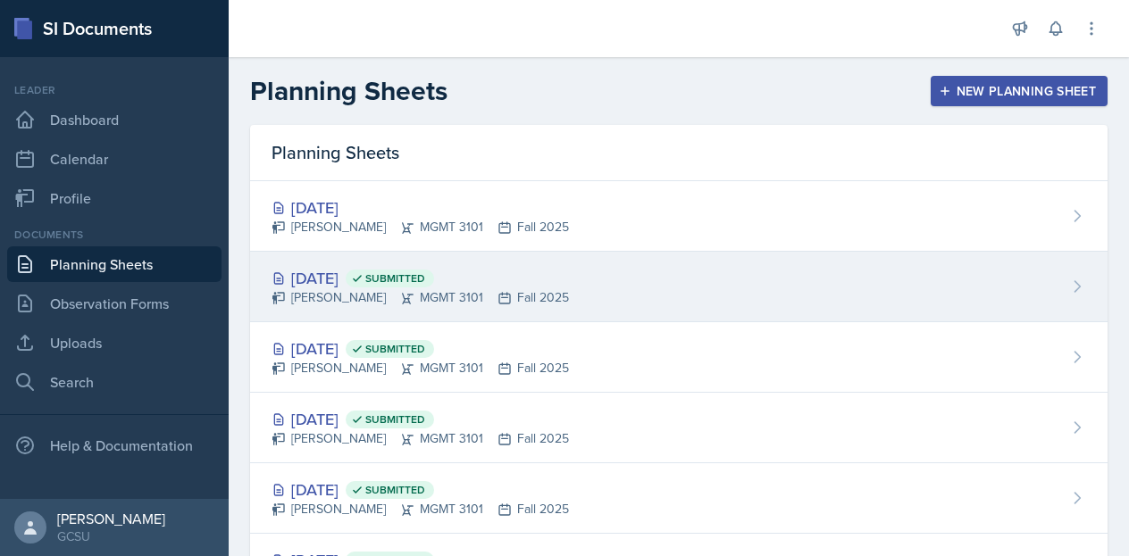
click at [556, 279] on div "[DATE] Submitted [PERSON_NAME] MGMT 3101 Fall 2025" at bounding box center [678, 287] width 857 height 71
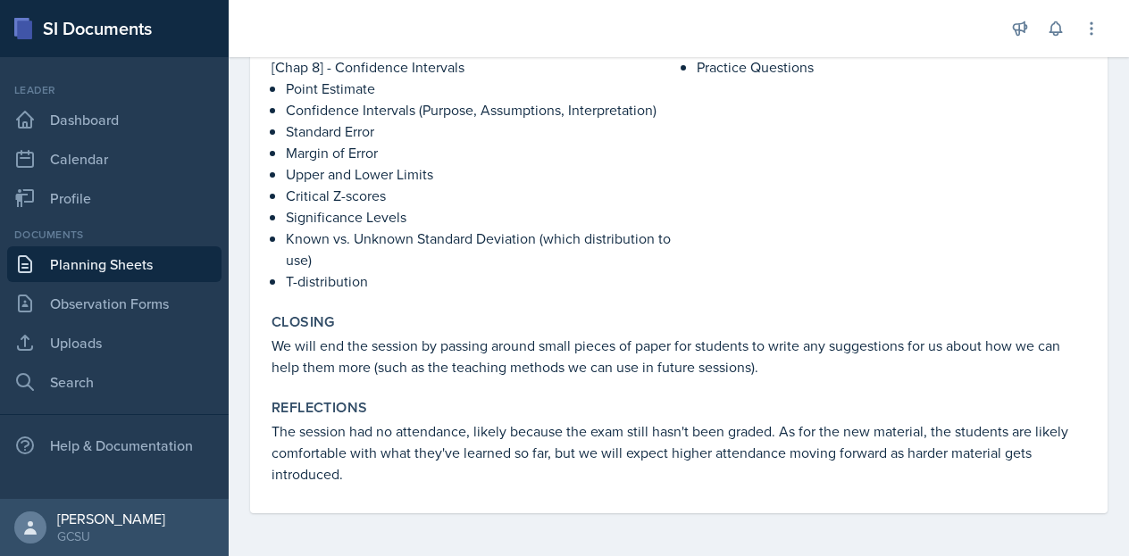
scroll to position [570, 0]
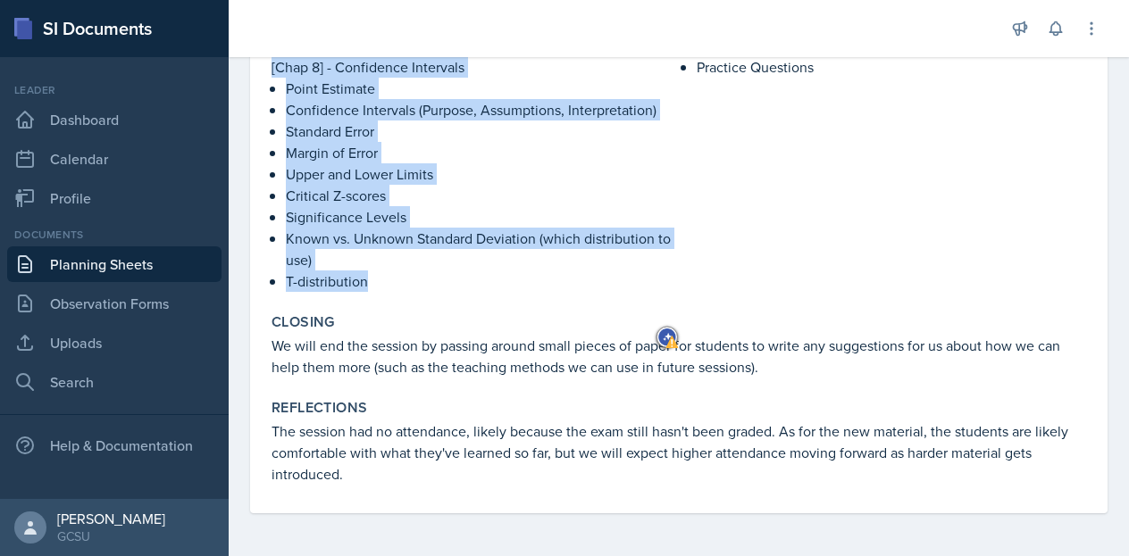
drag, startPoint x: 272, startPoint y: 103, endPoint x: 490, endPoint y: 328, distance: 313.9
click at [490, 299] on div "Content / Techniques Content Techniques Exam 1 Material (Chap 1, 3, 5, 7) [Chap…" at bounding box center [678, 143] width 829 height 312
copy div "[Chap 8] - Confidence Intervals Point Estimate Confidence Intervals (Purpose, A…"
click at [100, 262] on link "Planning Sheets" at bounding box center [114, 265] width 214 height 36
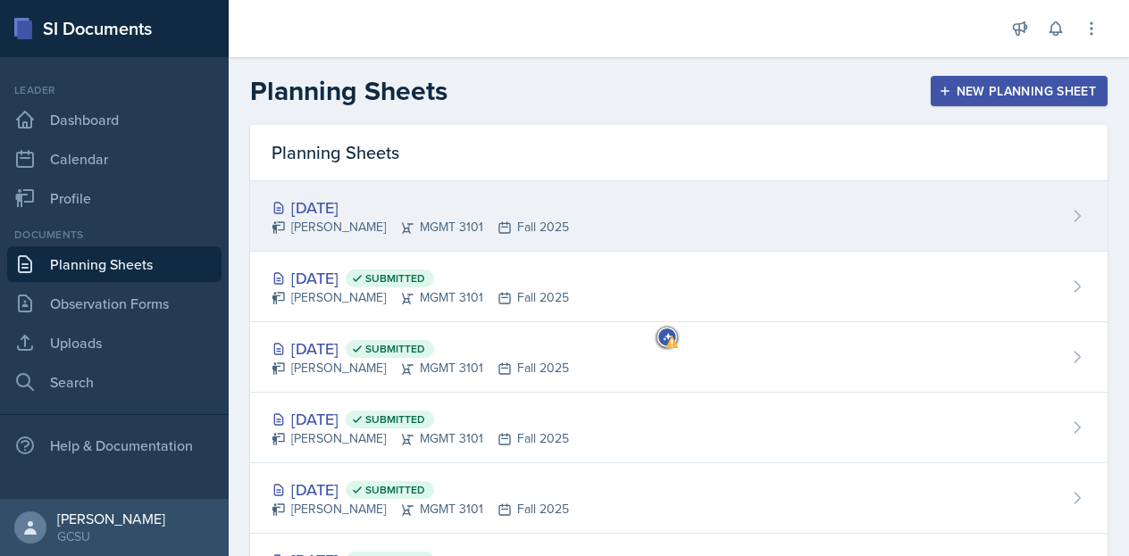
click at [627, 214] on div "[DATE] [PERSON_NAME] MGMT 3101 Fall 2025" at bounding box center [678, 216] width 857 height 71
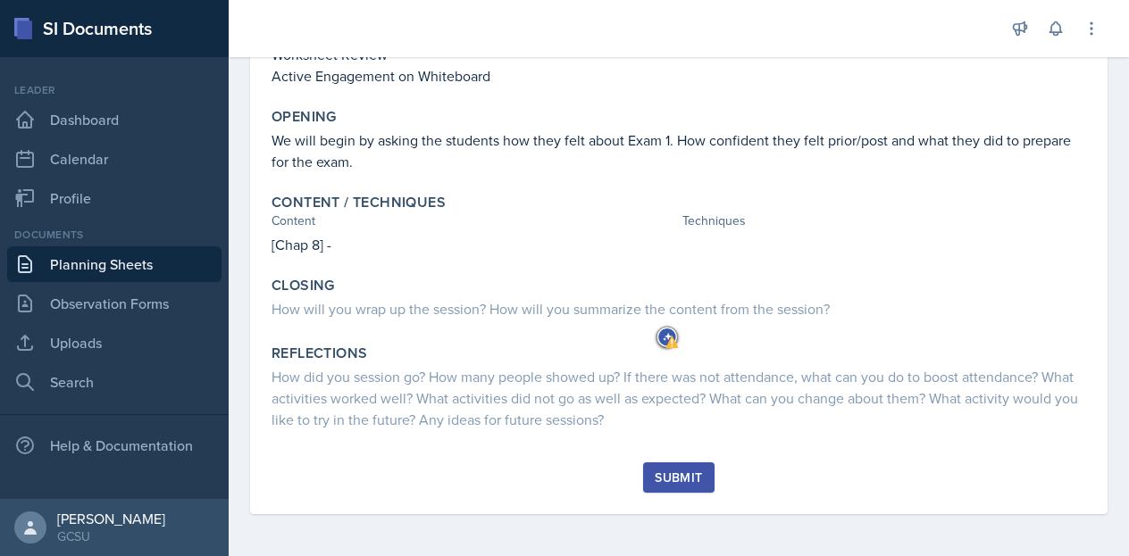
scroll to position [293, 0]
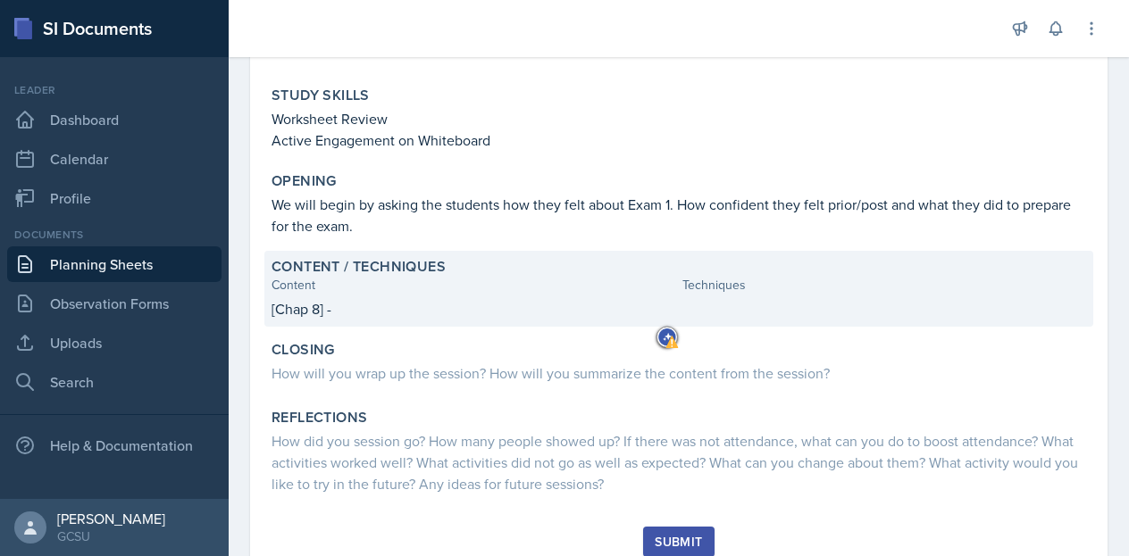
click at [352, 308] on p "[Chap 8] -" at bounding box center [474, 308] width 404 height 21
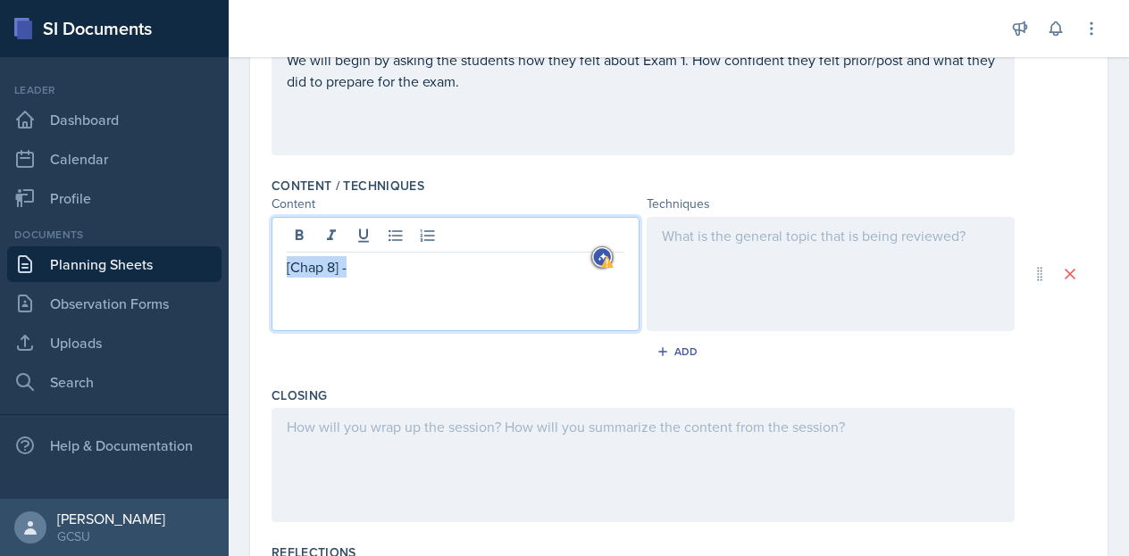
drag, startPoint x: 353, startPoint y: 272, endPoint x: 256, endPoint y: 260, distance: 97.3
click at [256, 260] on div "Date [DATE] [DATE] 31 1 2 3 4 5 6 7 8 9 10 11 12 13 14 15 16 17 18 19 20 21 22 …" at bounding box center [678, 151] width 857 height 1115
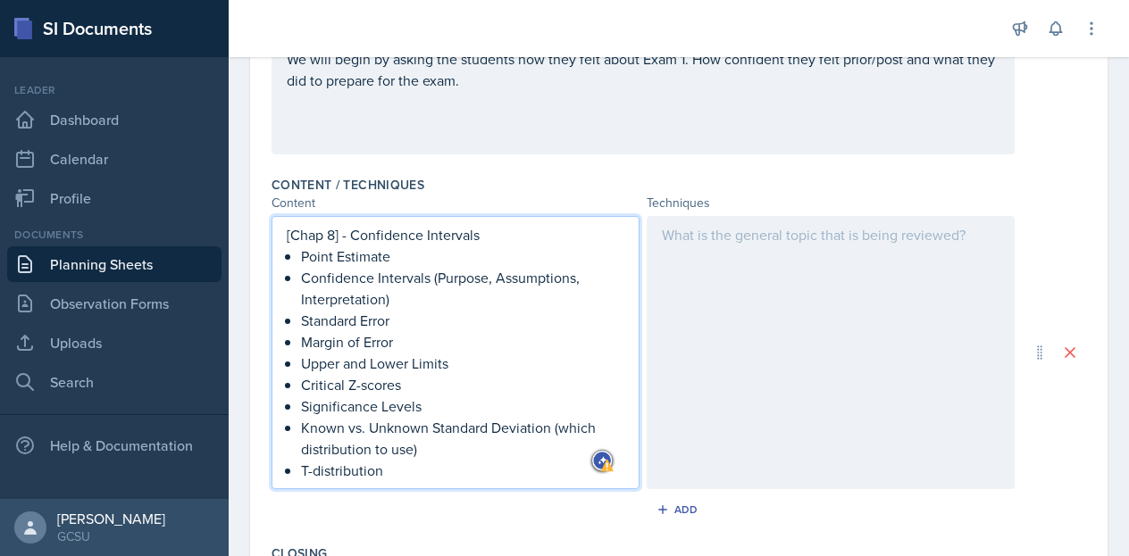
click at [752, 242] on p at bounding box center [831, 234] width 338 height 21
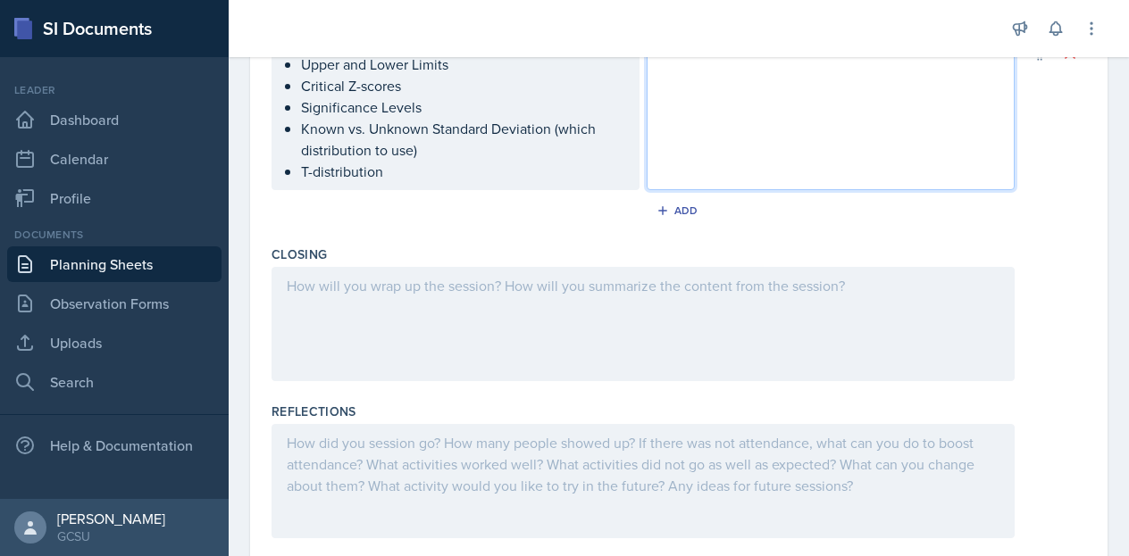
click at [420, 297] on div at bounding box center [643, 324] width 743 height 114
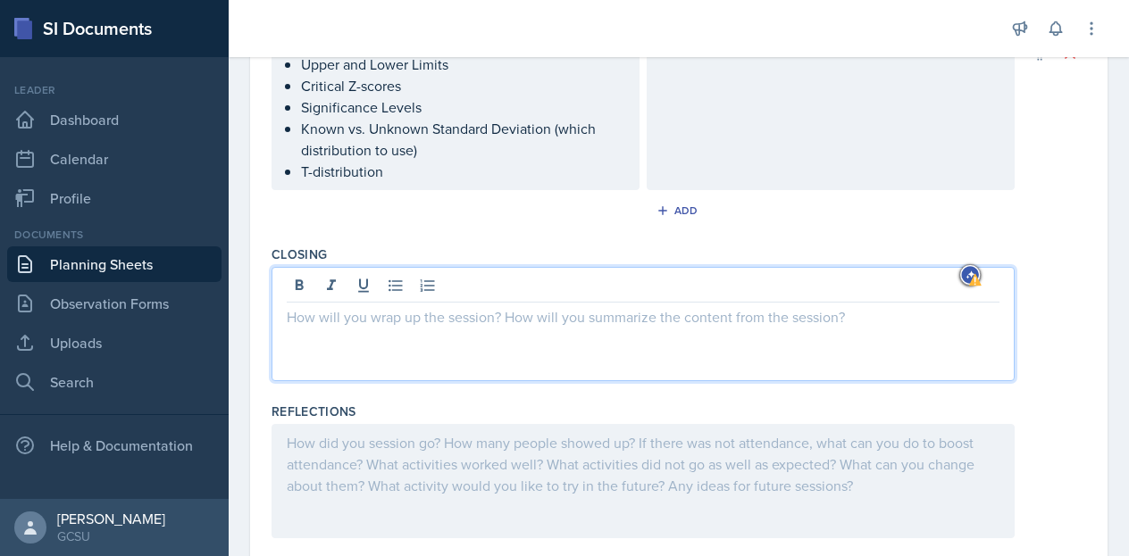
scroll to position [877, 0]
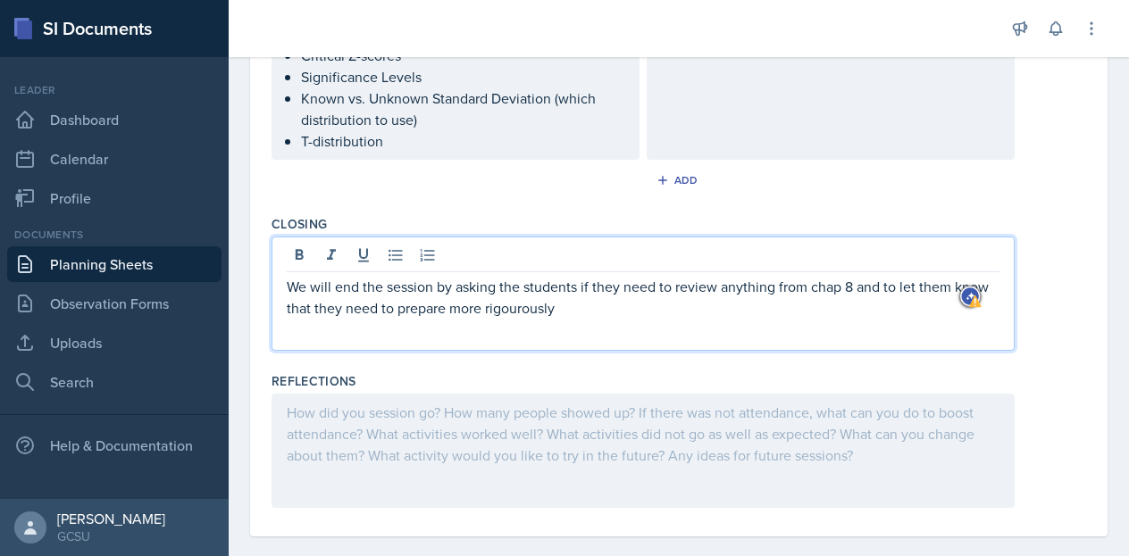
click at [573, 305] on p "We will end the session by asking the students if they need to review anything …" at bounding box center [643, 297] width 713 height 43
click at [622, 302] on p "We will end the session by asking the students if they need to review anything …" at bounding box center [643, 297] width 713 height 43
drag, startPoint x: 598, startPoint y: 305, endPoint x: 522, endPoint y: 306, distance: 75.9
click at [522, 306] on p "We will end the session by asking the students if they need to review anything …" at bounding box center [643, 297] width 713 height 43
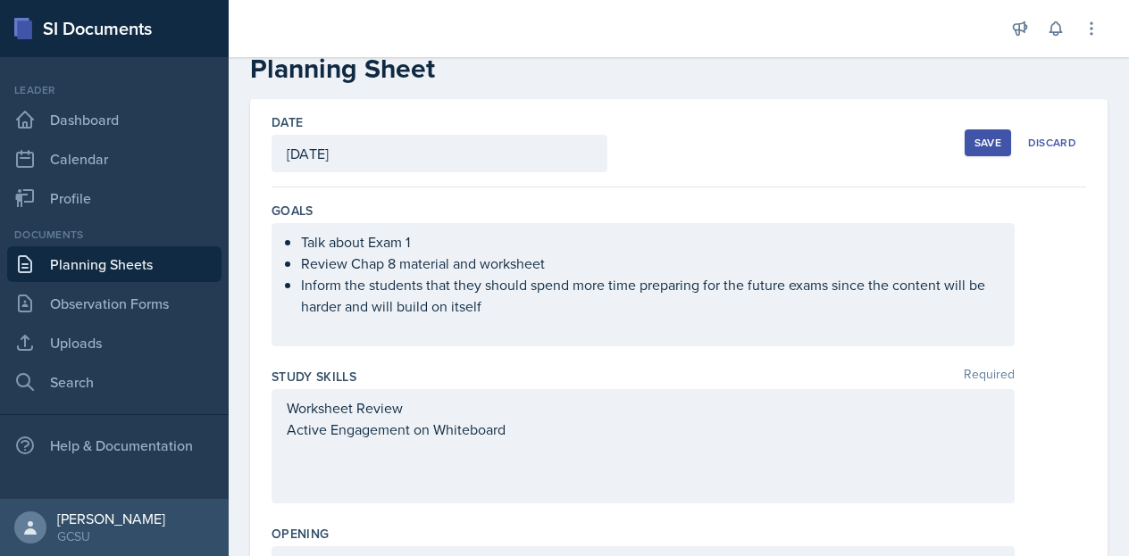
scroll to position [0, 0]
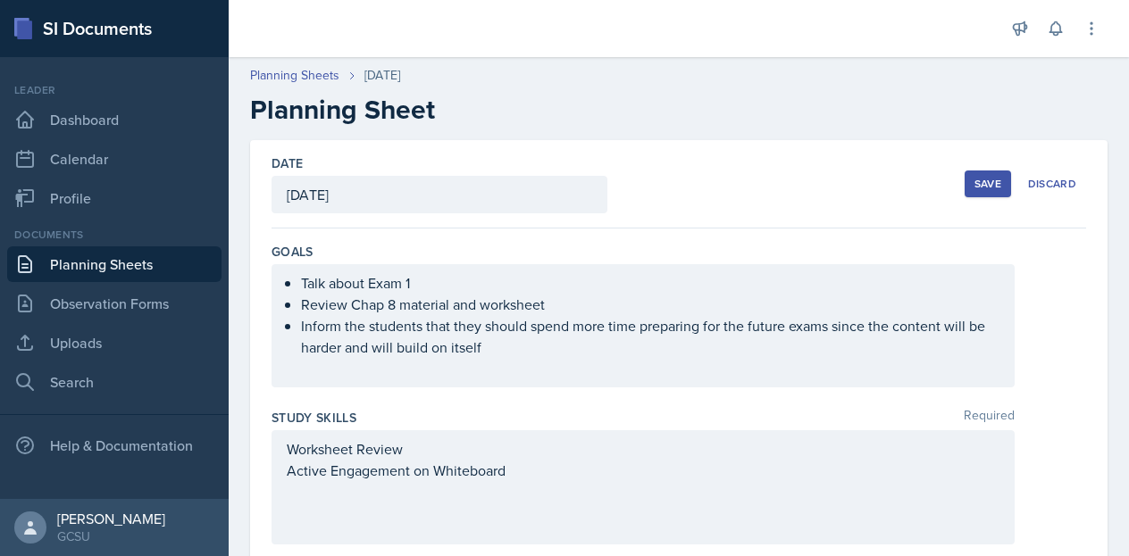
click at [974, 183] on div "Save" at bounding box center [987, 184] width 27 height 14
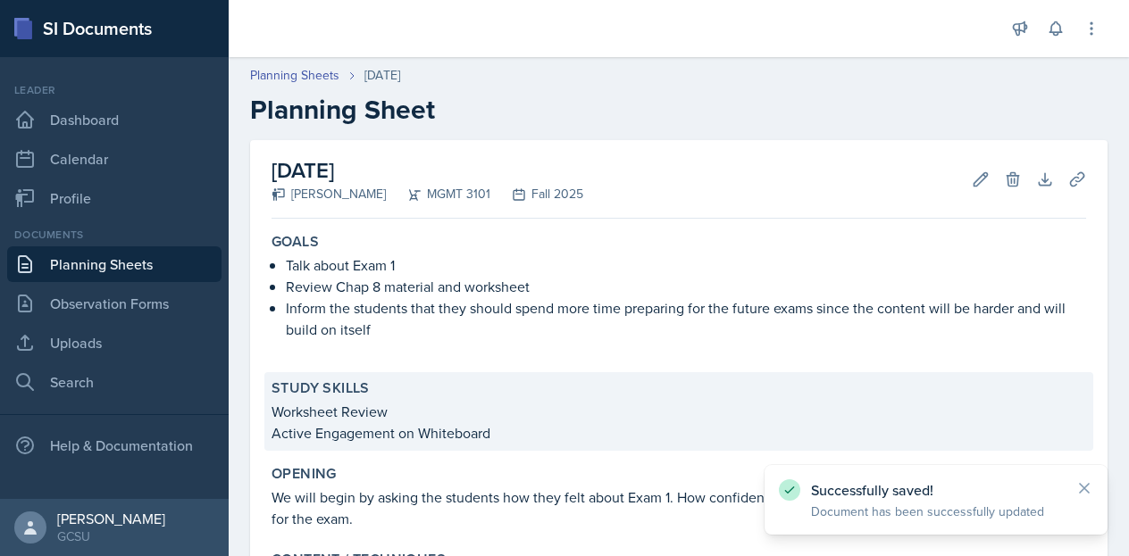
scroll to position [589, 0]
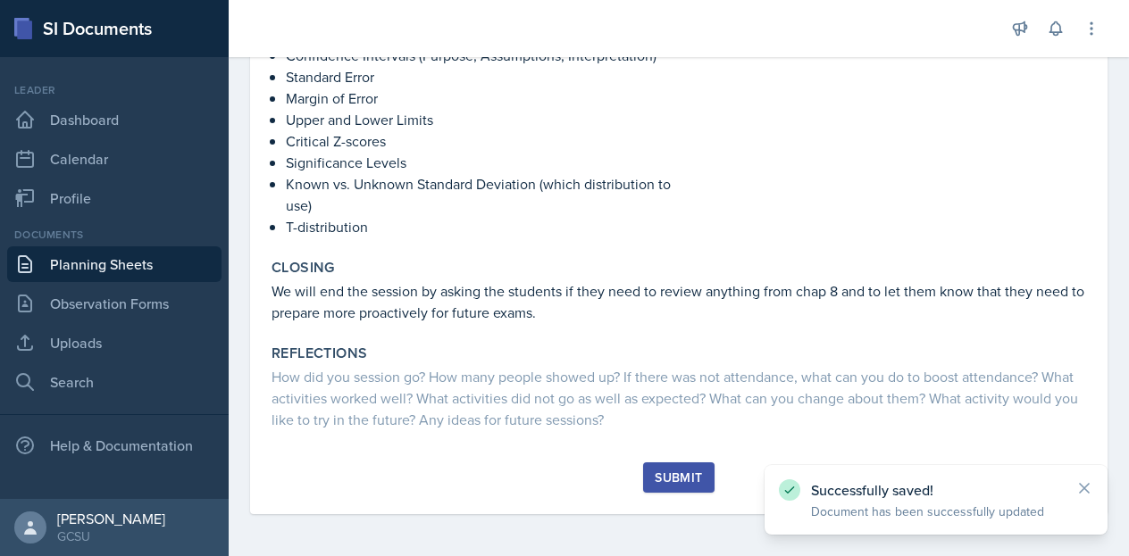
click at [664, 471] on div "Submit" at bounding box center [678, 478] width 47 height 14
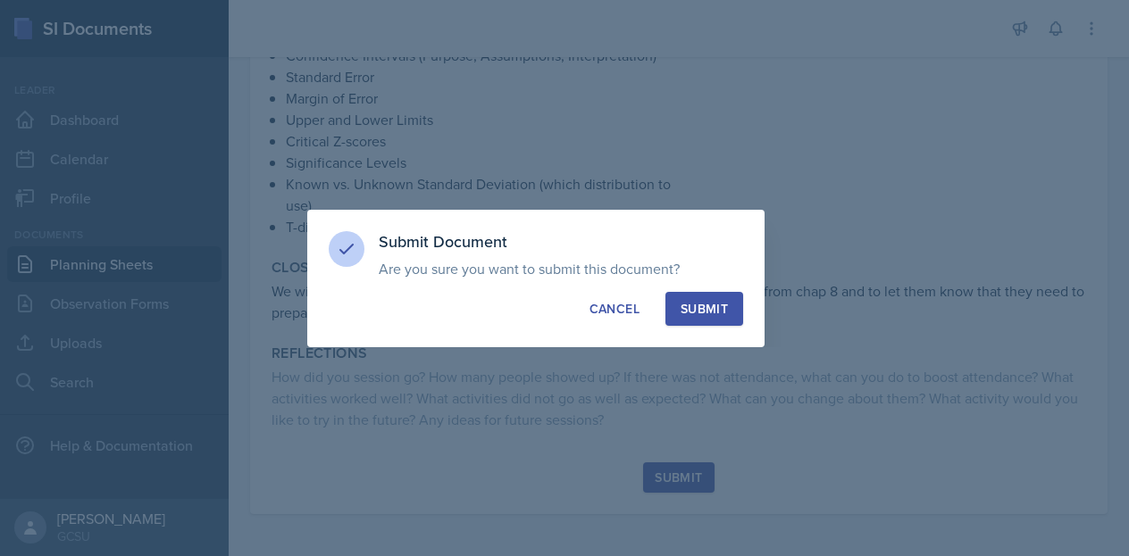
click at [697, 306] on div "Submit" at bounding box center [704, 309] width 47 height 18
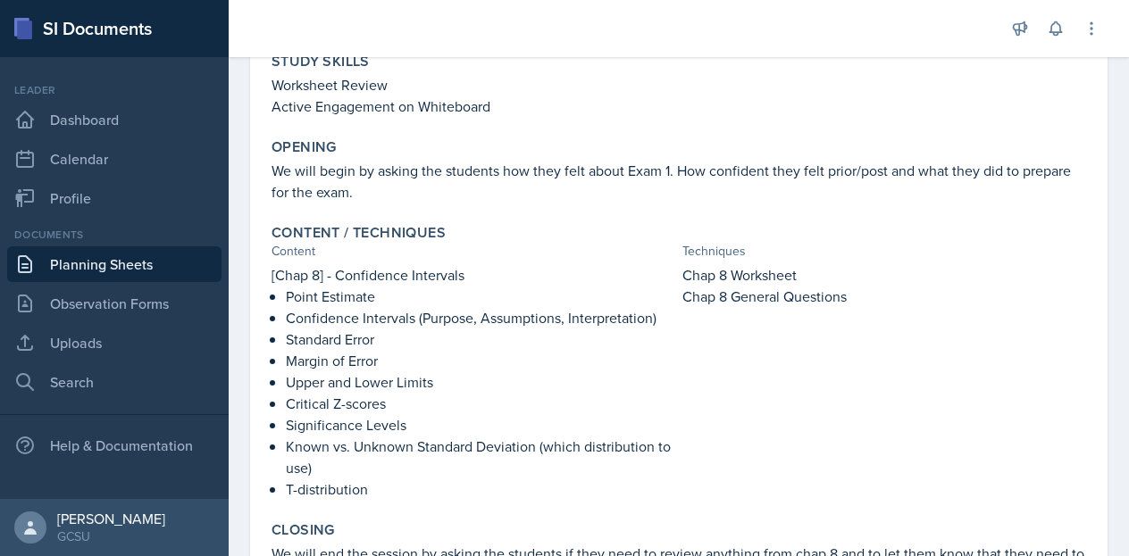
scroll to position [0, 0]
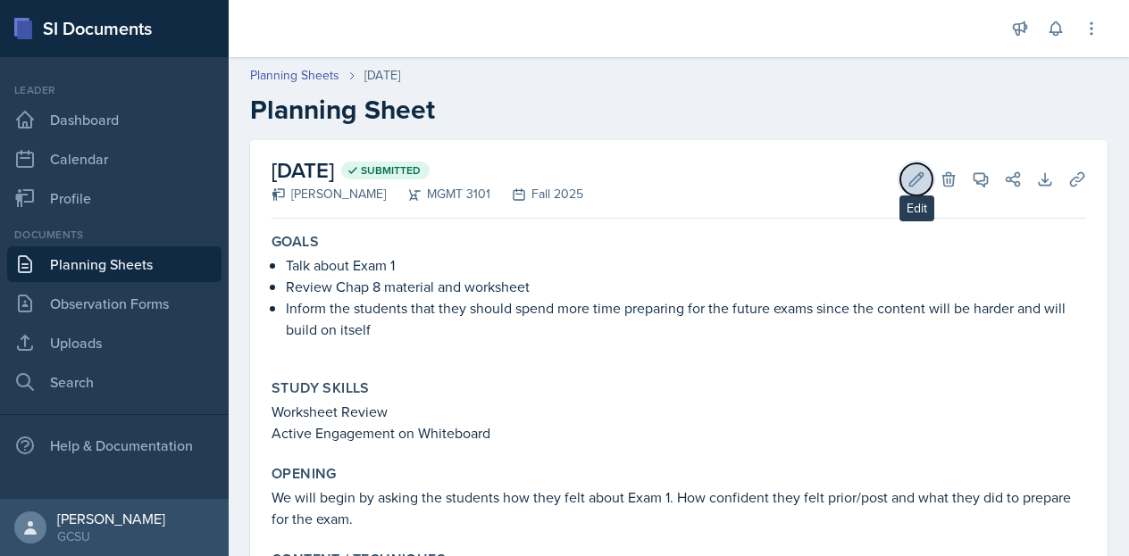
click at [900, 192] on button "Edit" at bounding box center [916, 179] width 32 height 32
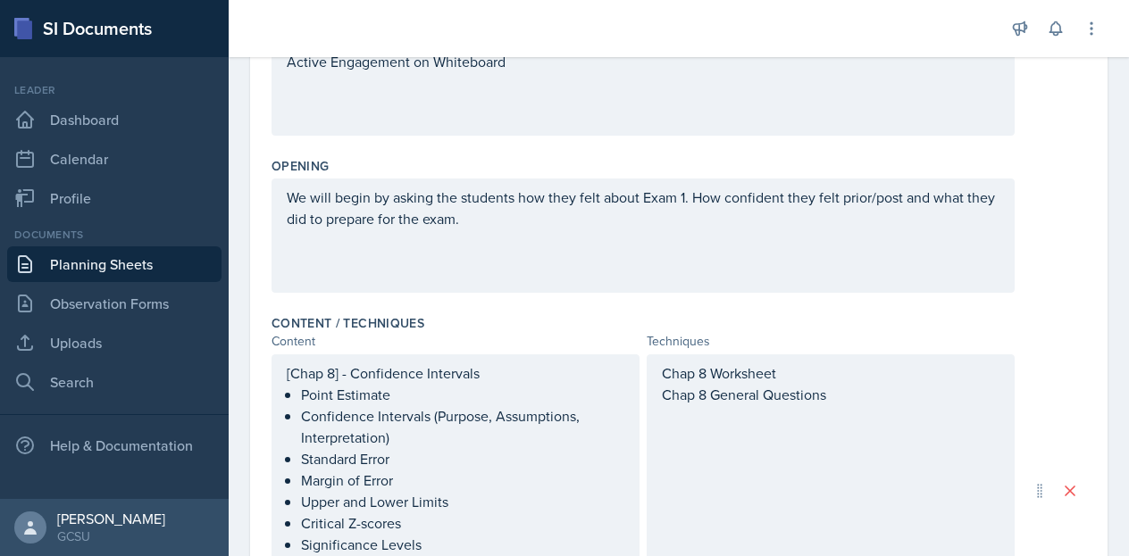
scroll to position [647, 0]
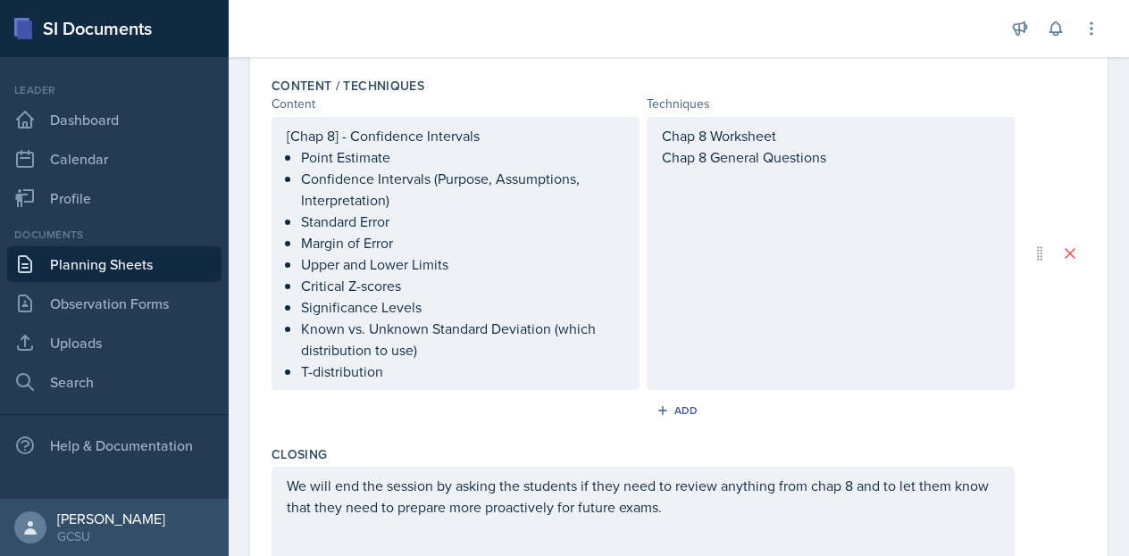
click at [662, 136] on p "Chap 8 Worksheet" at bounding box center [831, 135] width 338 height 21
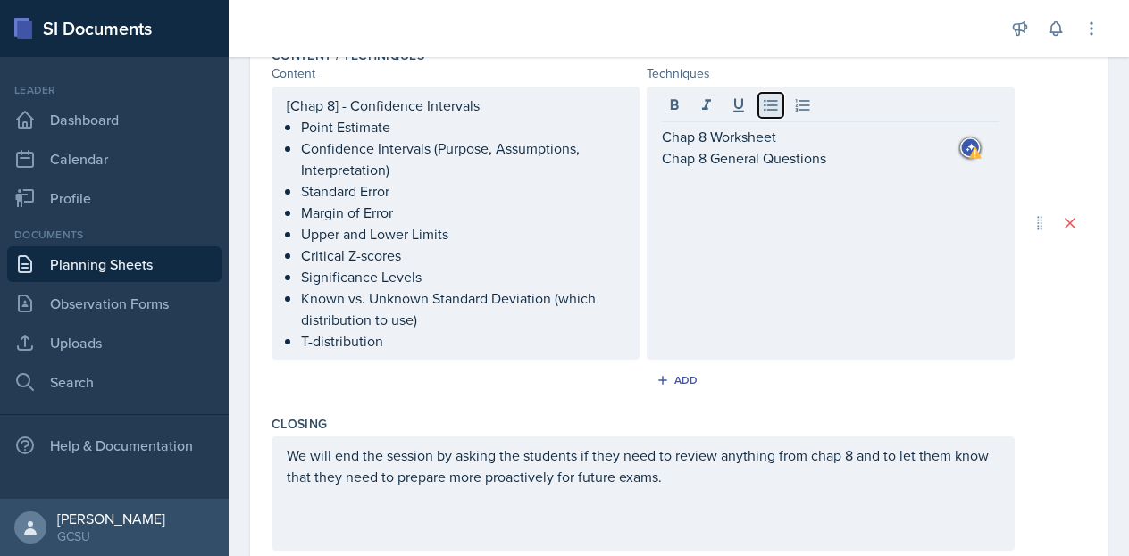
click at [764, 103] on icon at bounding box center [770, 106] width 13 height 12
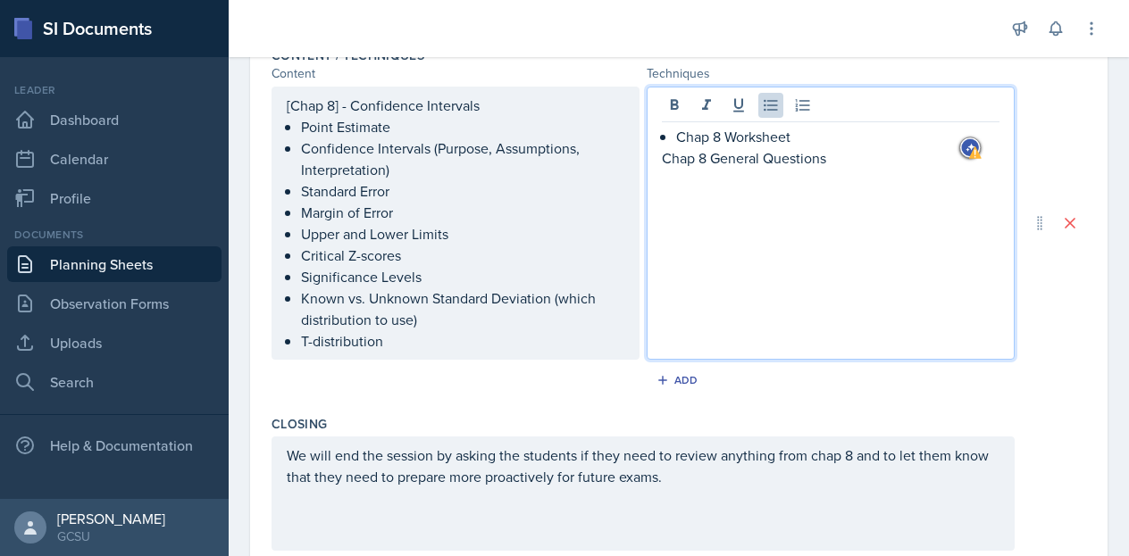
click at [662, 153] on p "Chap 8 General Questions" at bounding box center [831, 157] width 338 height 21
click at [765, 105] on icon at bounding box center [771, 105] width 18 height 18
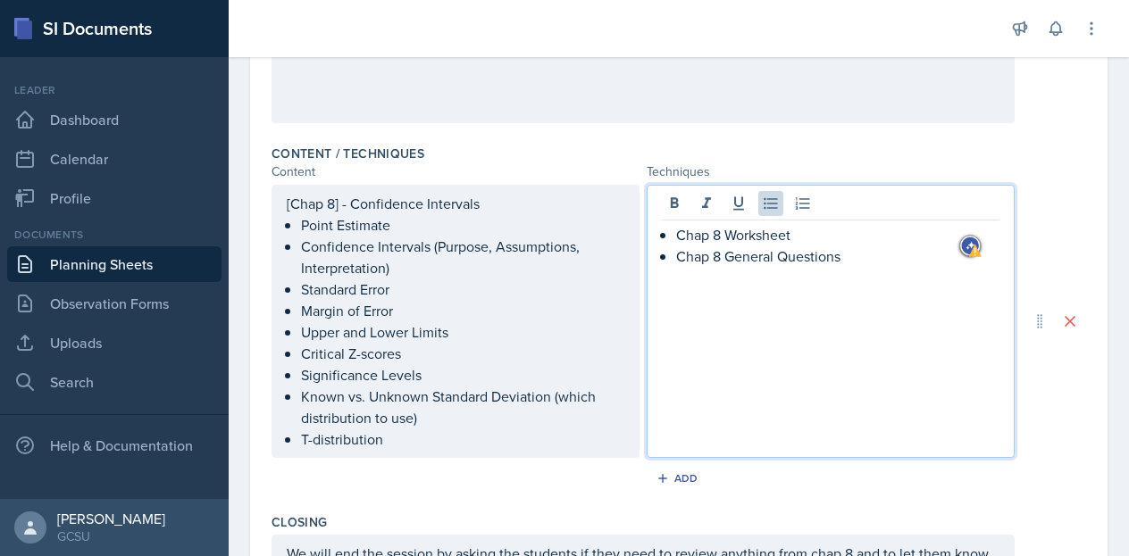
click at [834, 262] on p "Chap 8 General Questions" at bounding box center [837, 256] width 323 height 21
click at [819, 332] on div "Chap 8 Worksheet Chap 8 General Questions (Q&A)" at bounding box center [831, 321] width 368 height 273
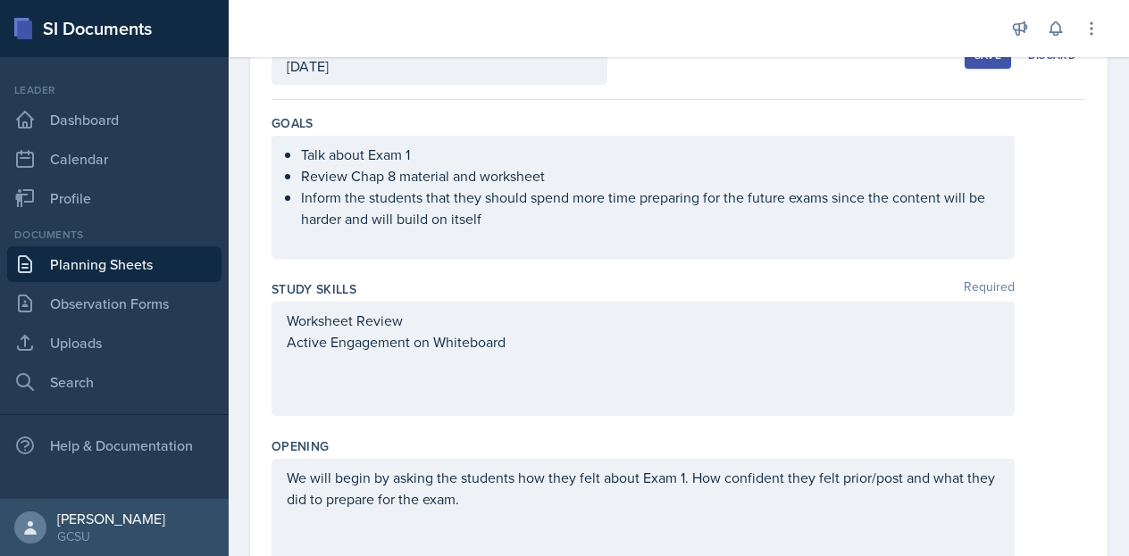
scroll to position [0, 0]
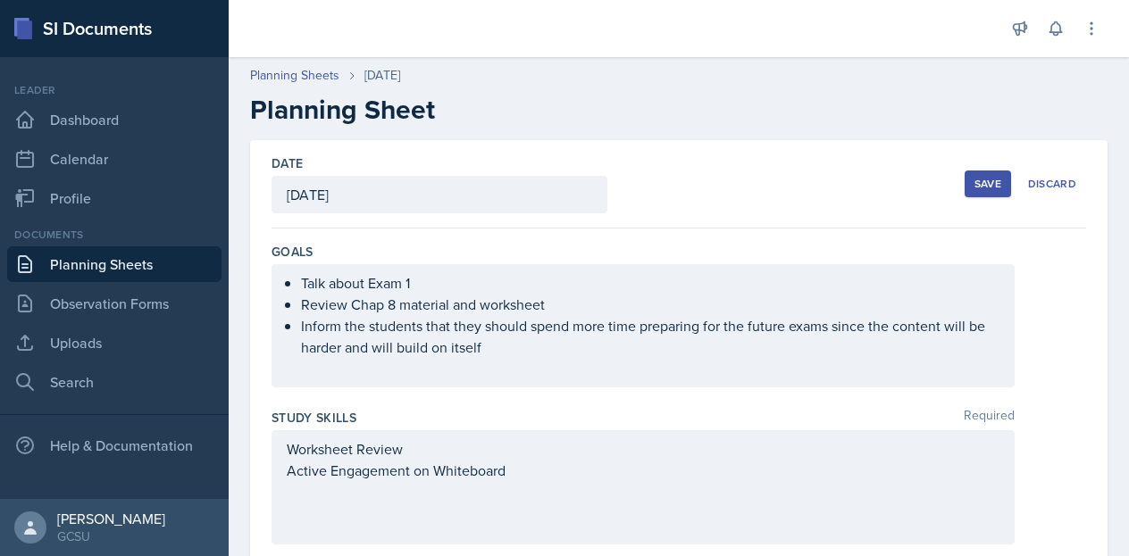
click at [986, 177] on div "Save" at bounding box center [987, 184] width 27 height 14
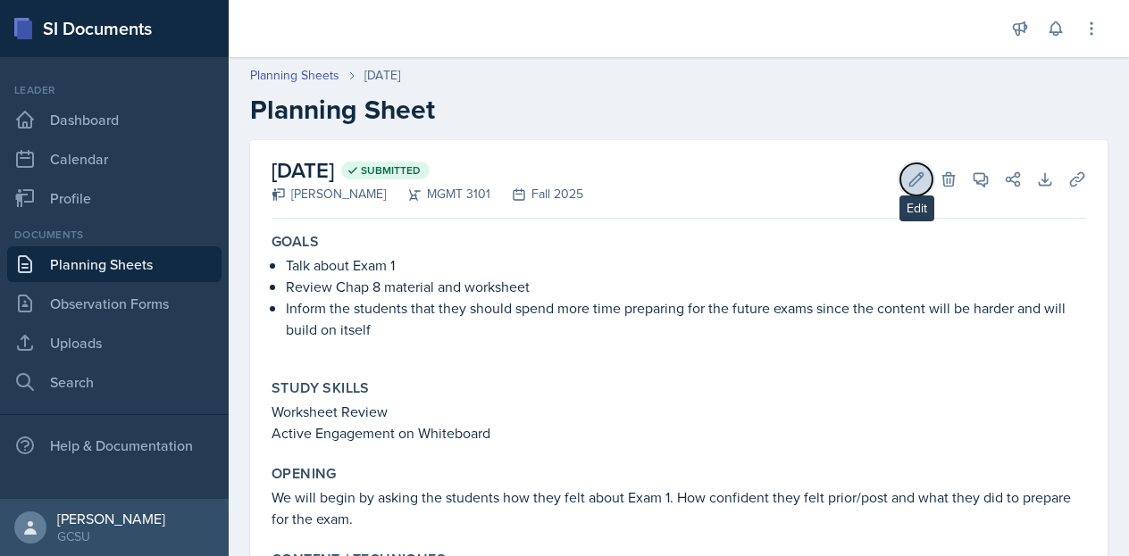
click at [910, 184] on icon at bounding box center [916, 178] width 13 height 13
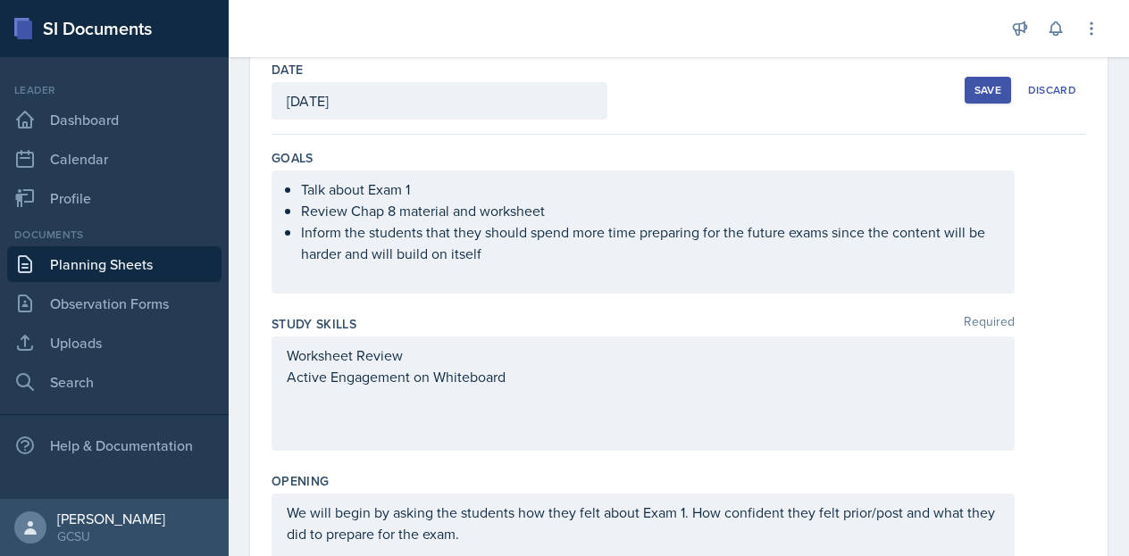
scroll to position [21, 0]
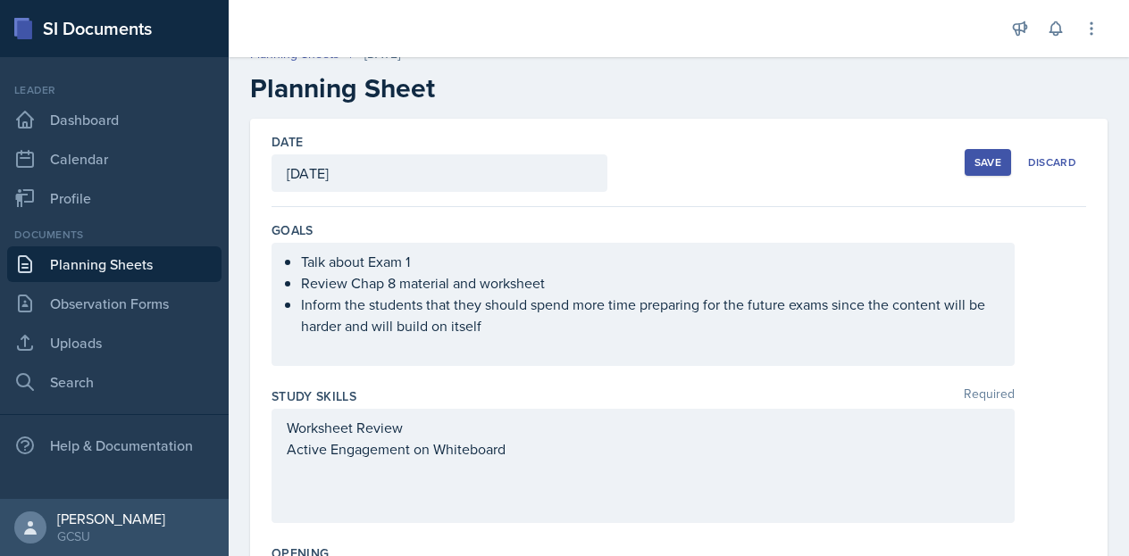
click at [550, 283] on p "Review Chap 8 material and worksheet" at bounding box center [650, 282] width 698 height 21
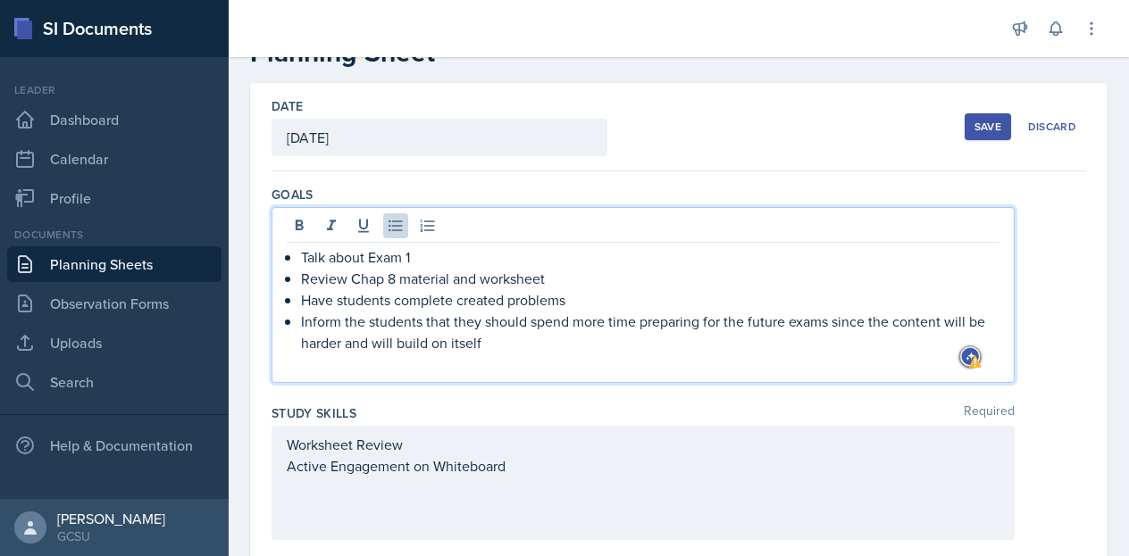
scroll to position [55, 0]
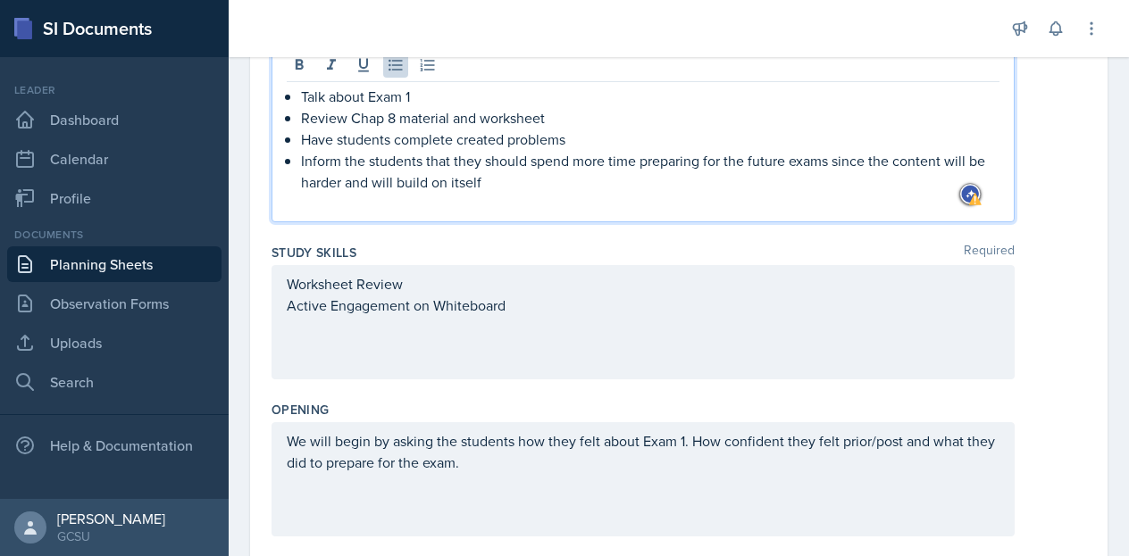
click at [404, 280] on div "Worksheet Review Active Engagement on Whiteboard" at bounding box center [643, 322] width 743 height 114
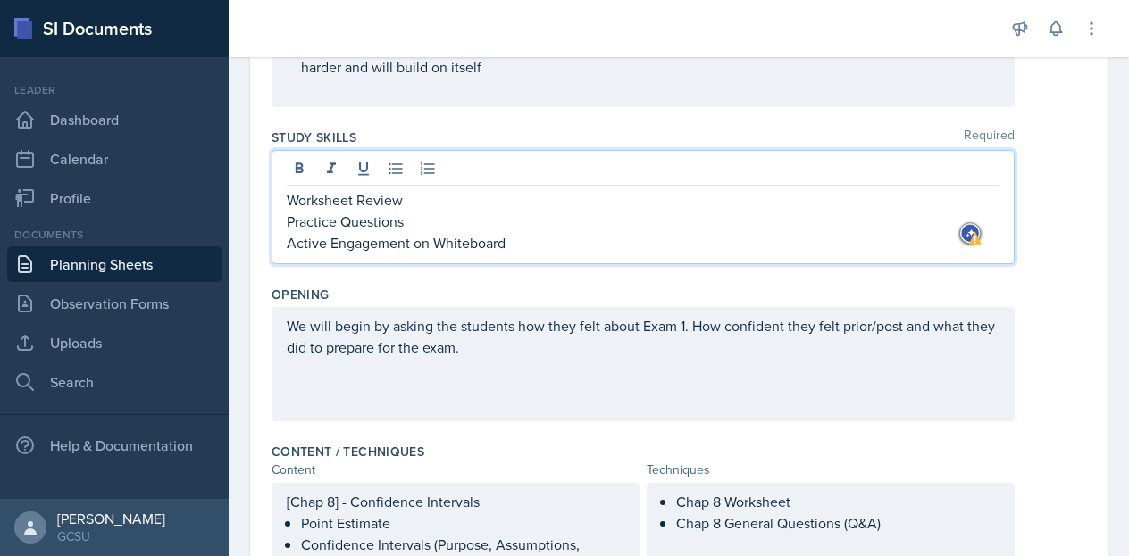
click at [506, 353] on p "We will begin by asking the students how they felt about Exam 1. How confident …" at bounding box center [643, 336] width 713 height 43
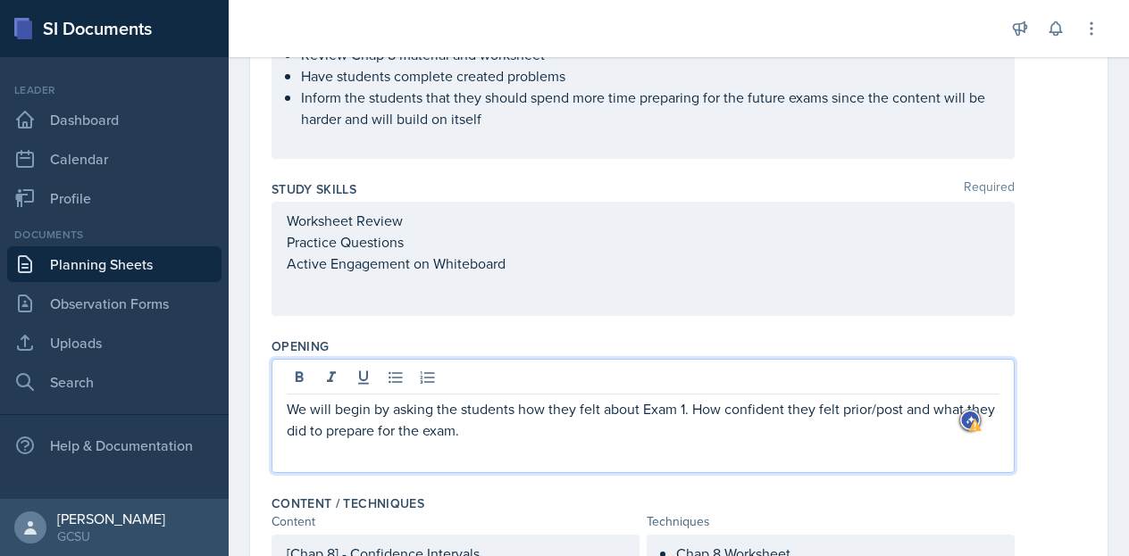
scroll to position [252, 0]
click at [614, 433] on p "We will begin by asking the students how they felt about Exam 1. How confident …" at bounding box center [643, 418] width 713 height 43
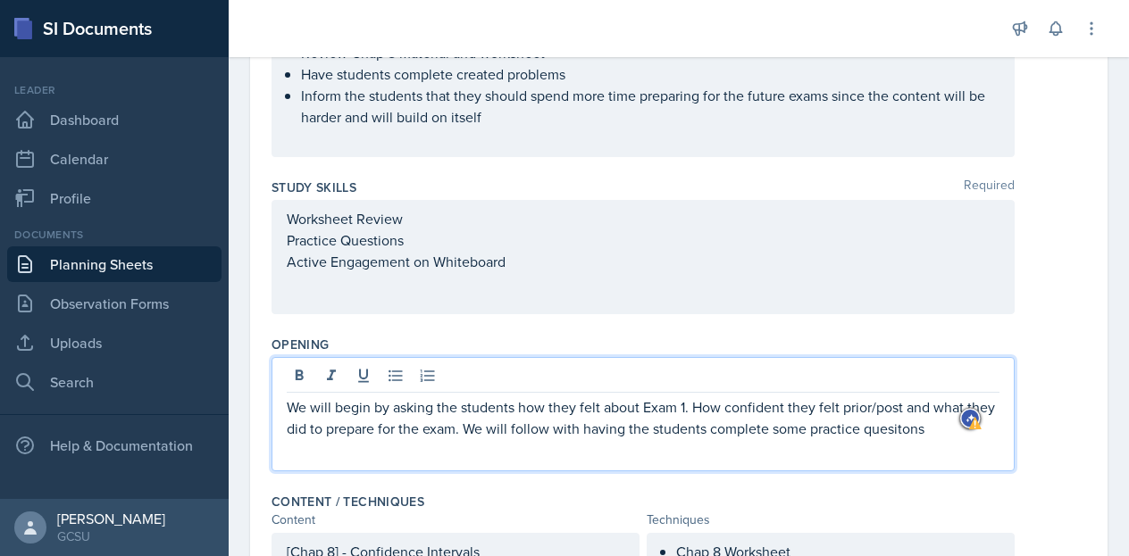
click at [932, 428] on p "We will begin by asking the students how they felt about Exam 1. How confident …" at bounding box center [643, 418] width 713 height 43
click at [953, 430] on p "We will begin by asking the students how they felt about Exam 1. How confident …" at bounding box center [643, 418] width 713 height 43
drag, startPoint x: 614, startPoint y: 430, endPoint x: 507, endPoint y: 438, distance: 107.5
click at [507, 438] on div "We will begin by asking the students how they felt about Exam 1. How confident …" at bounding box center [643, 414] width 743 height 114
click at [620, 435] on p "We will begin by asking the students how they felt about Exam 1. How confident …" at bounding box center [643, 418] width 713 height 43
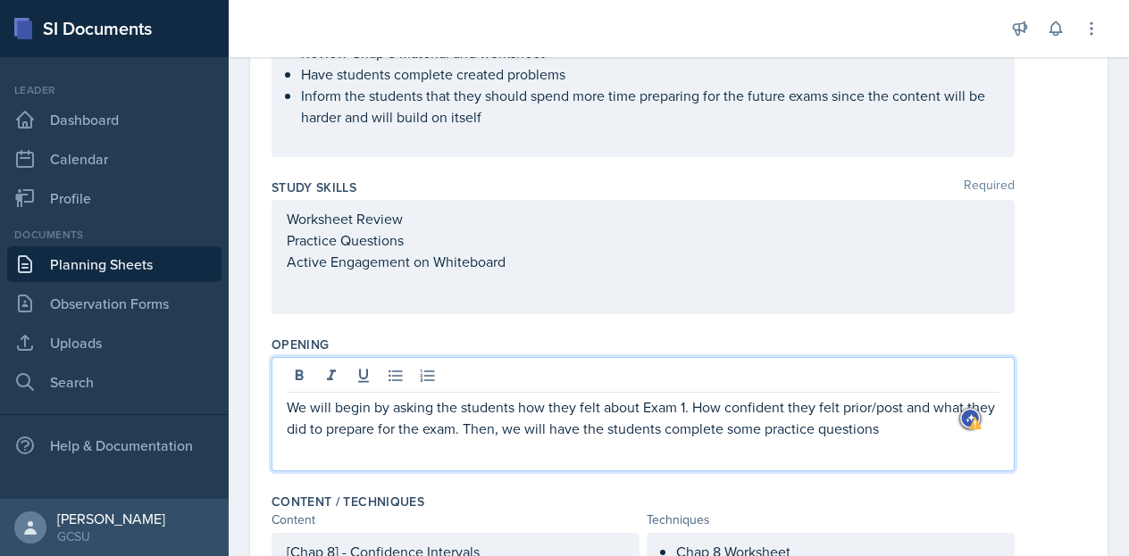
click at [920, 424] on p "We will begin by asking the students how they felt about Exam 1. How confident …" at bounding box center [643, 418] width 713 height 43
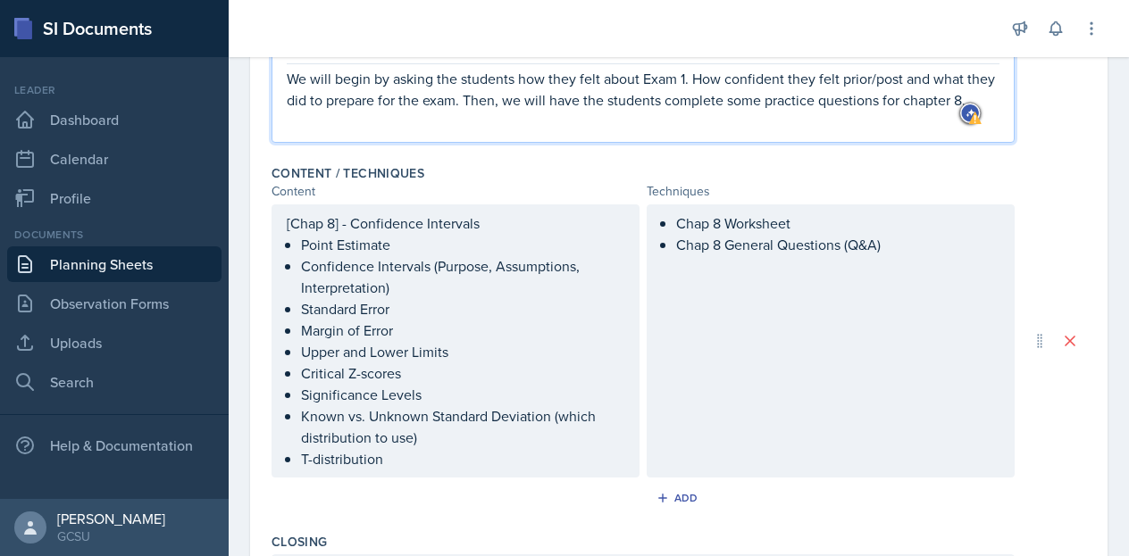
scroll to position [581, 0]
click at [808, 227] on p "Chap 8 Worksheet" at bounding box center [837, 223] width 323 height 21
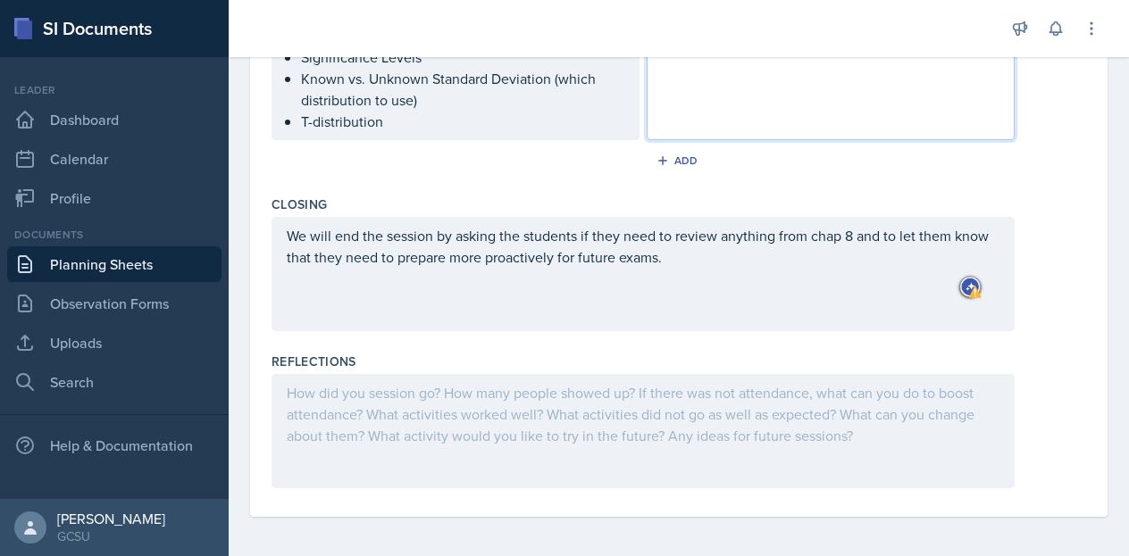
scroll to position [0, 0]
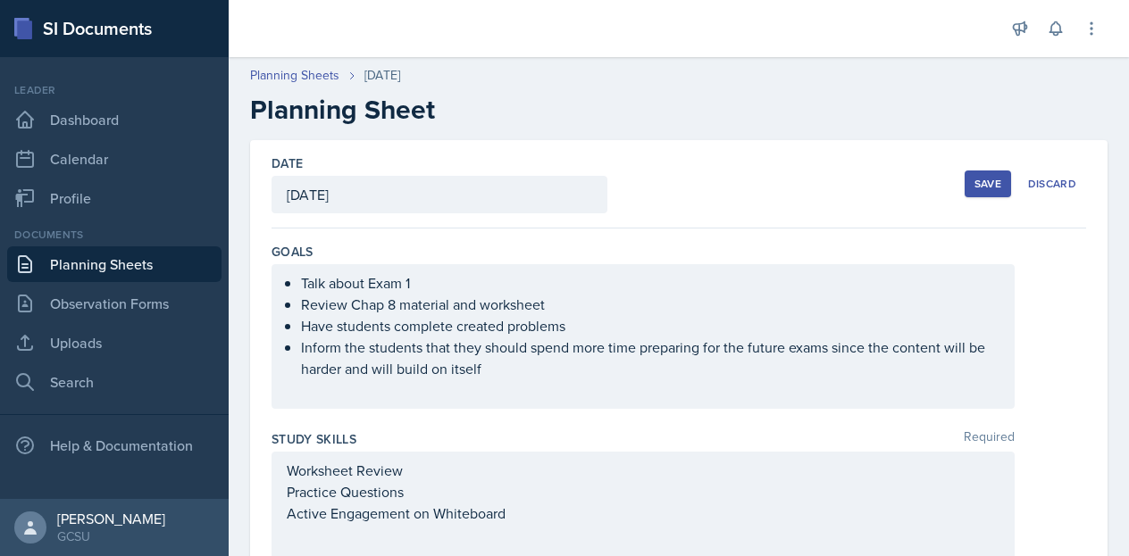
click at [974, 177] on div "Save" at bounding box center [987, 184] width 27 height 14
